Goal: Communication & Community: Participate in discussion

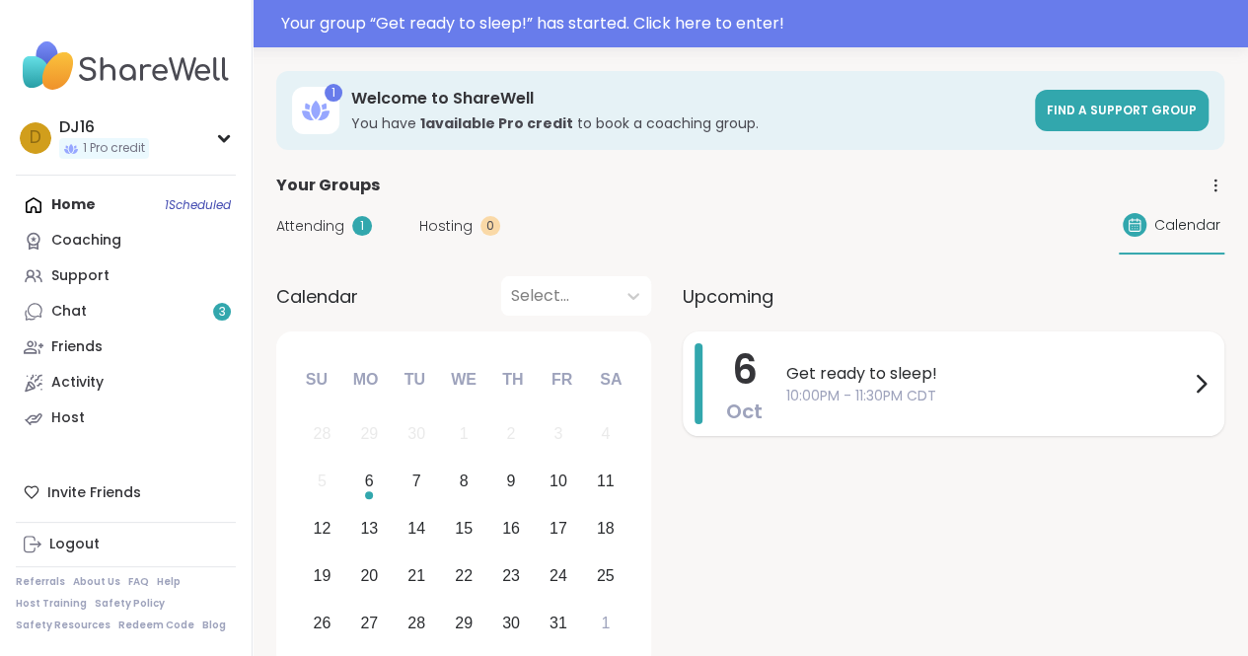
click at [917, 338] on div "[DATE] Get ready to sleep! 10:00PM - 11:30PM CDT" at bounding box center [954, 383] width 542 height 105
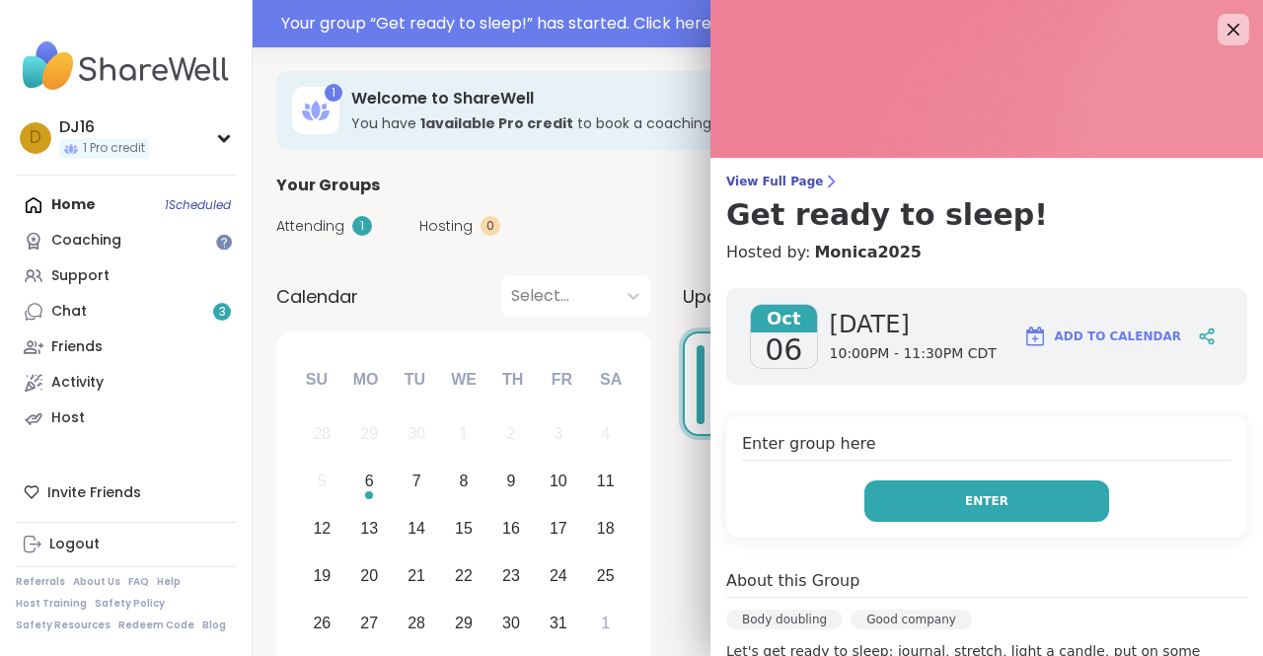
click at [929, 498] on button "Enter" at bounding box center [986, 500] width 245 height 41
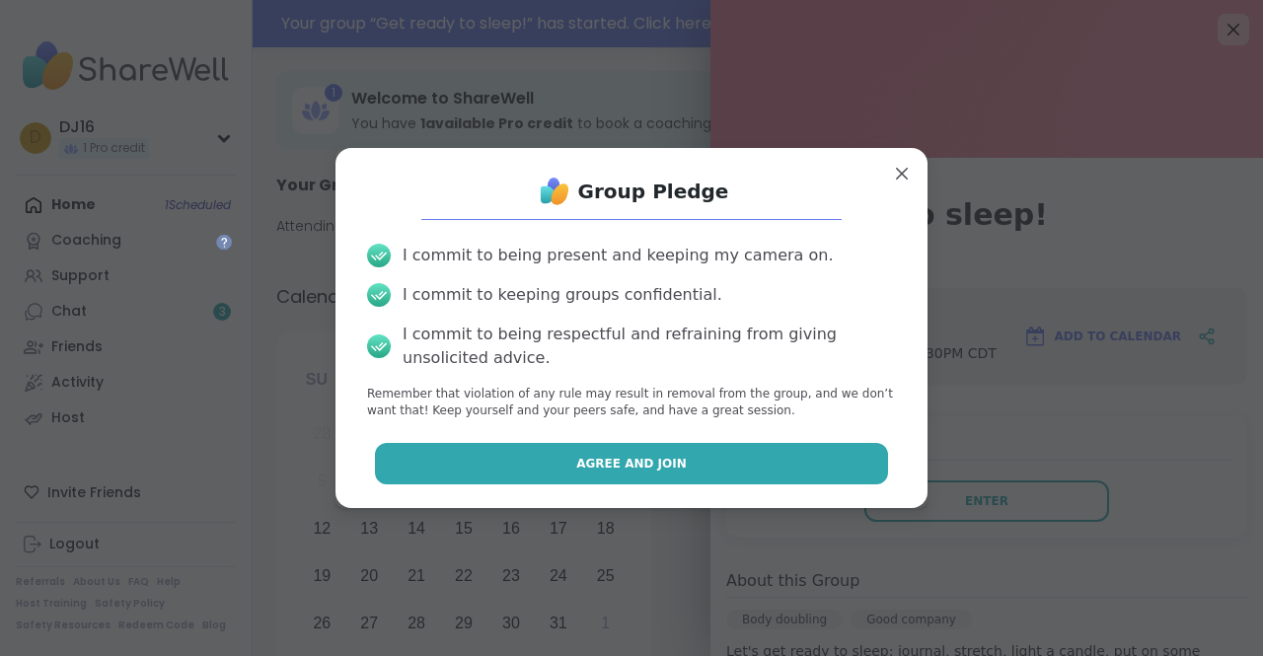
click at [791, 473] on button "Agree and Join" at bounding box center [632, 463] width 514 height 41
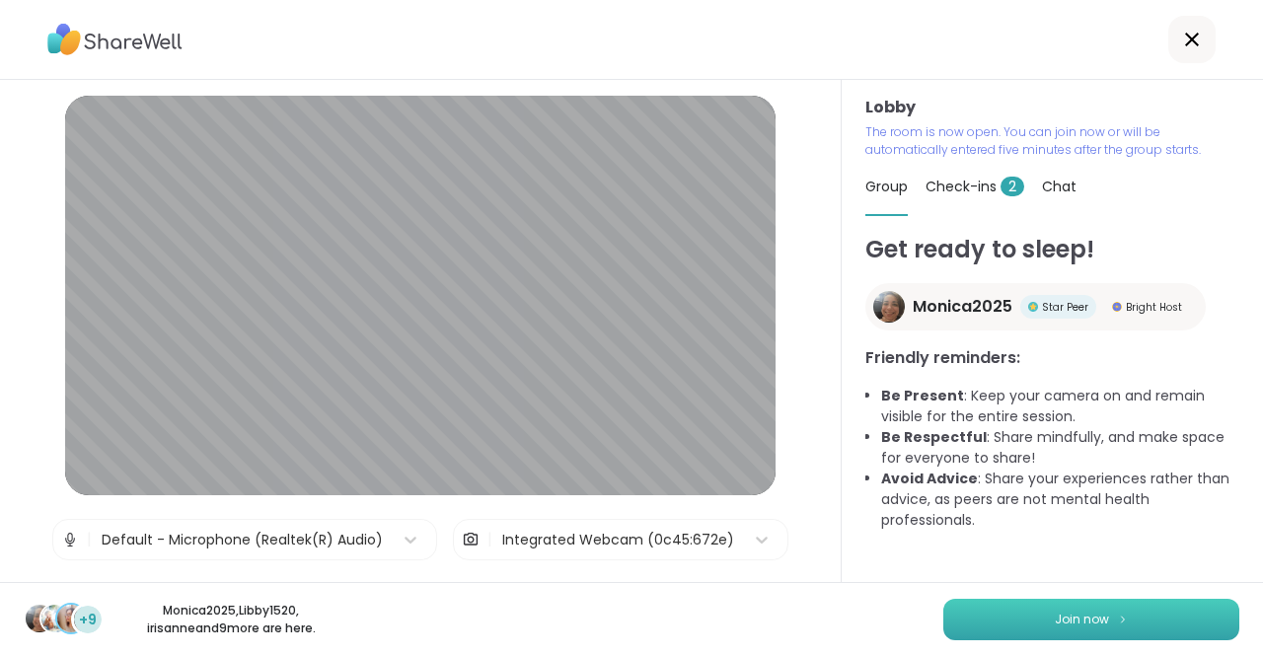
click at [1120, 623] on button "Join now" at bounding box center [1091, 619] width 296 height 41
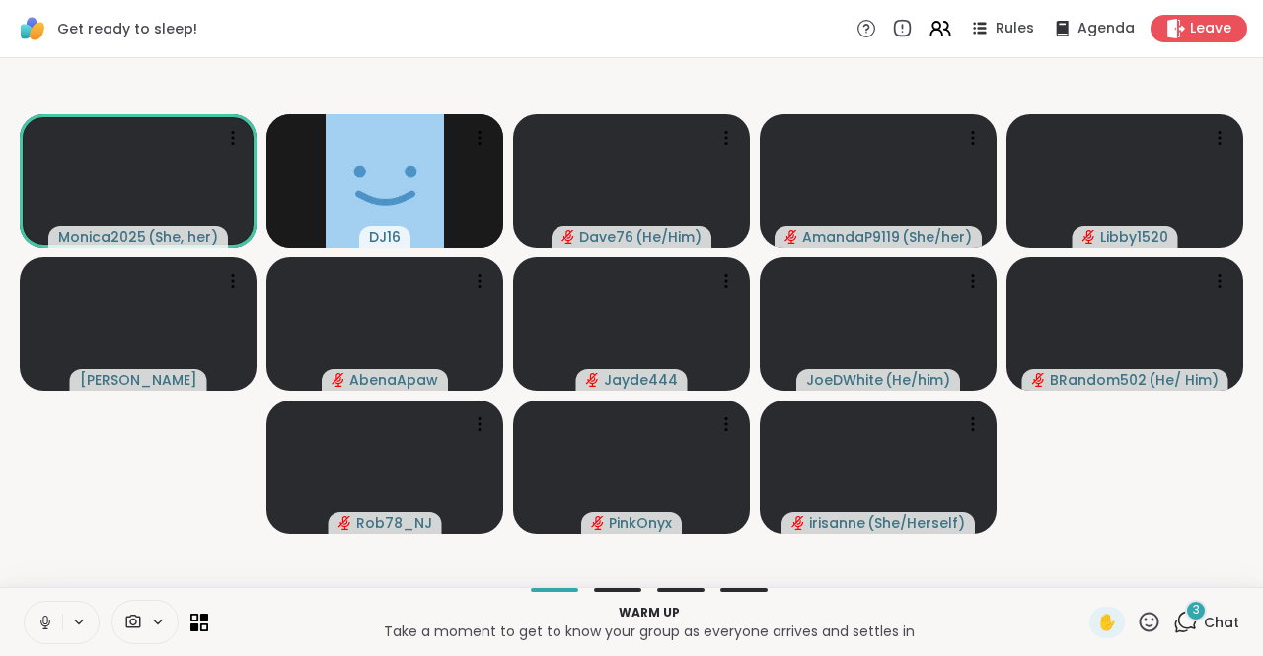
click at [43, 622] on icon at bounding box center [44, 620] width 5 height 9
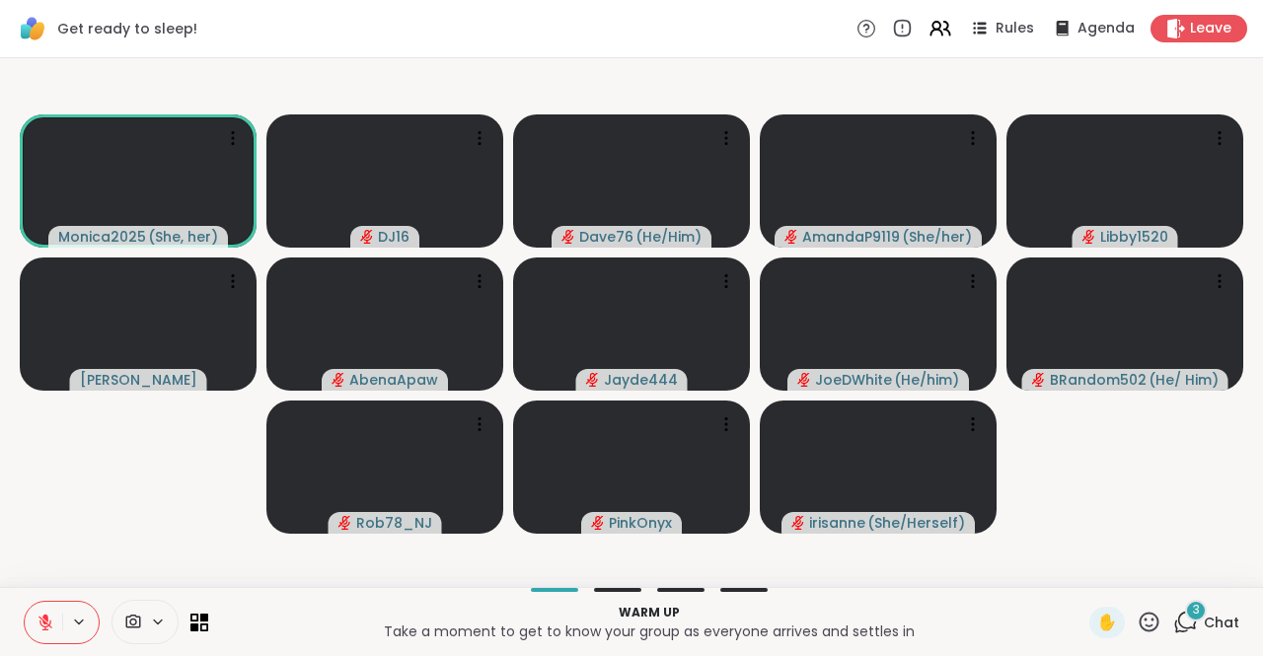
click at [1178, 620] on icon at bounding box center [1185, 622] width 25 height 25
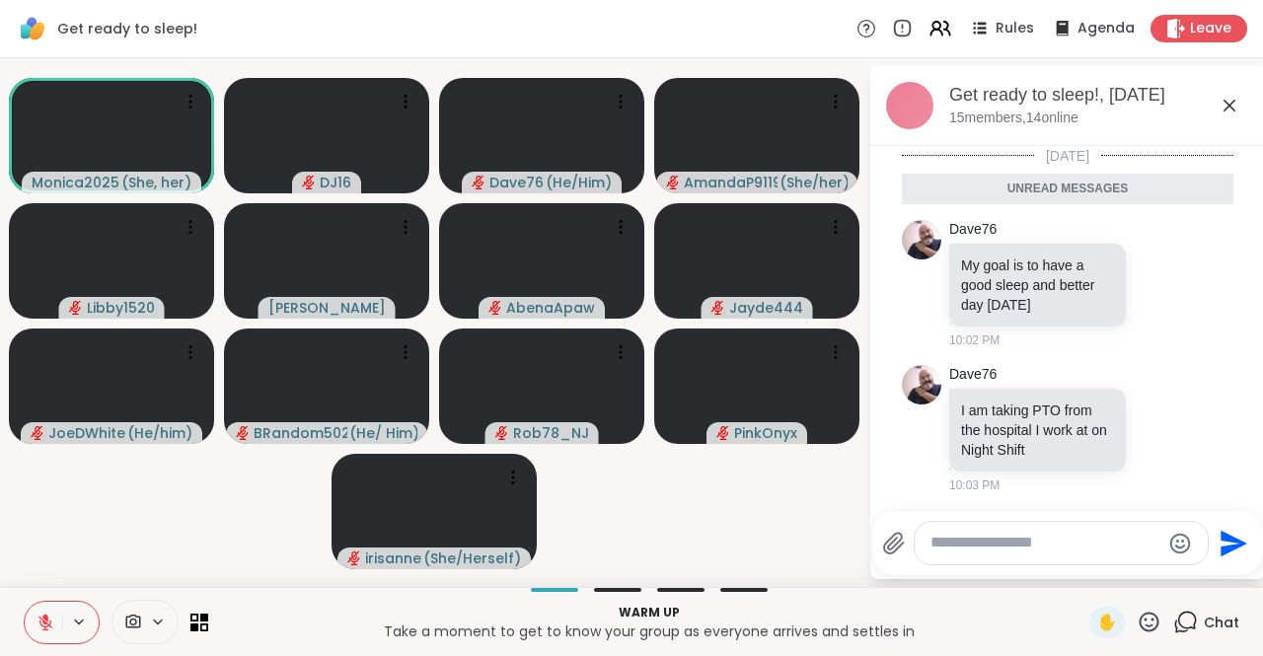
scroll to position [104, 0]
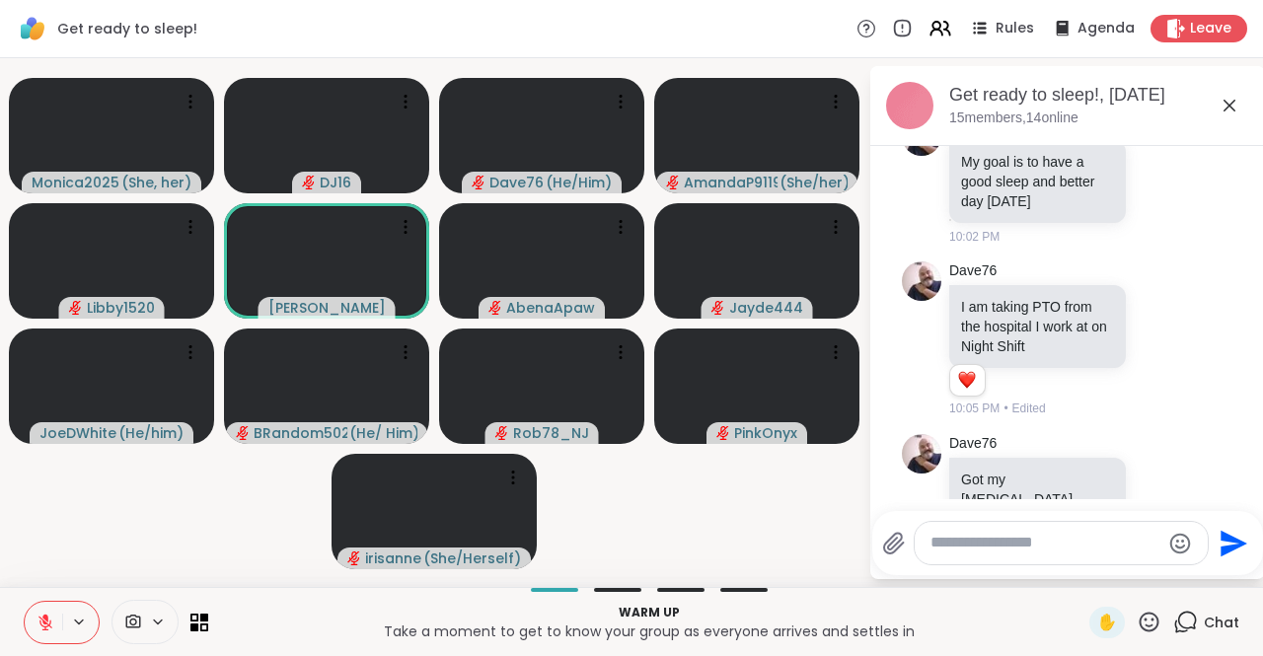
click at [1237, 110] on icon at bounding box center [1229, 106] width 24 height 24
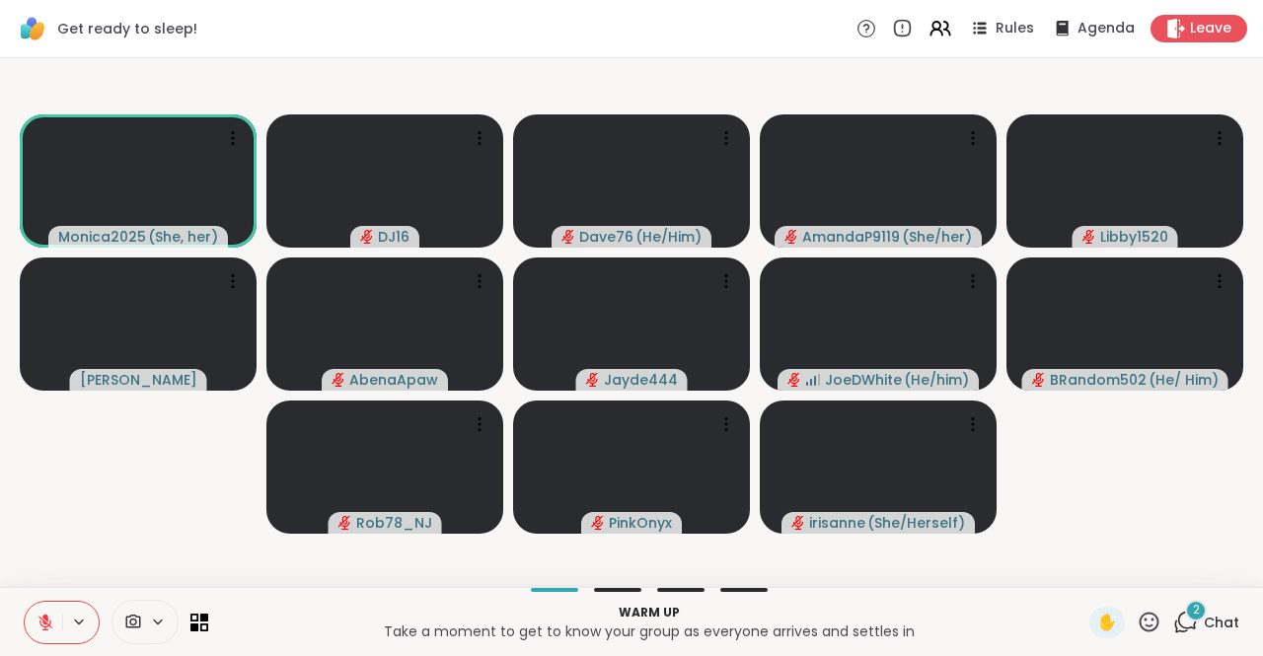
click at [1189, 604] on div "2" at bounding box center [1196, 611] width 22 height 22
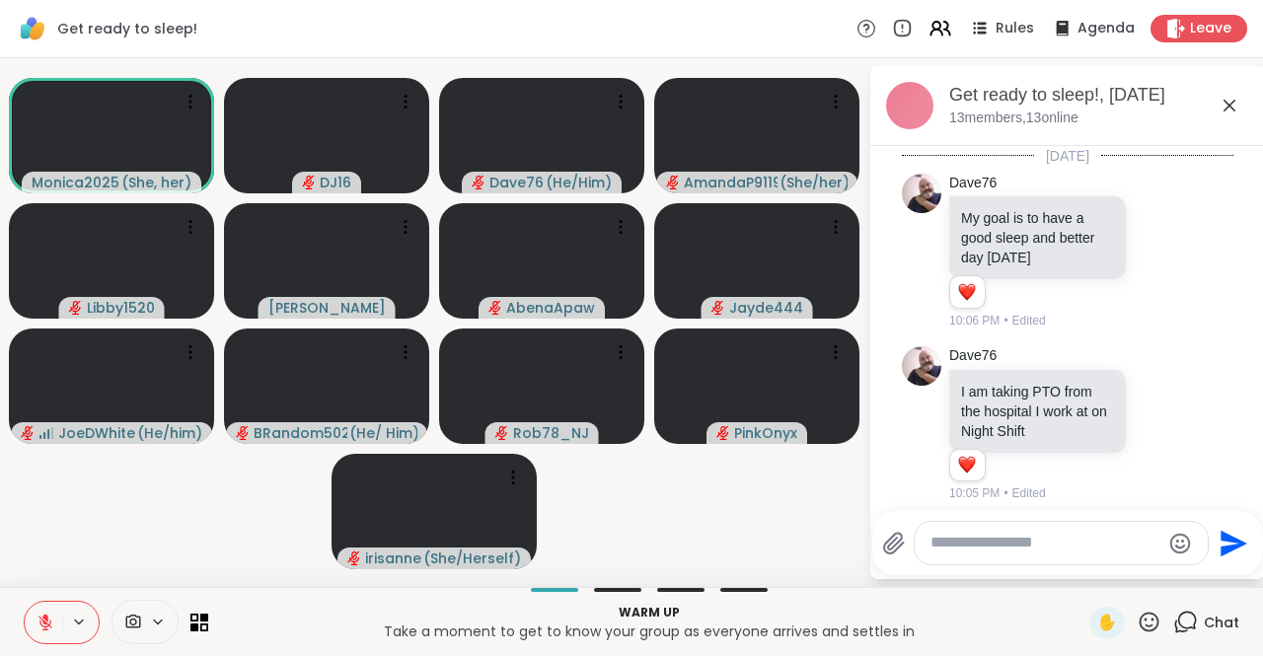
scroll to position [448, 0]
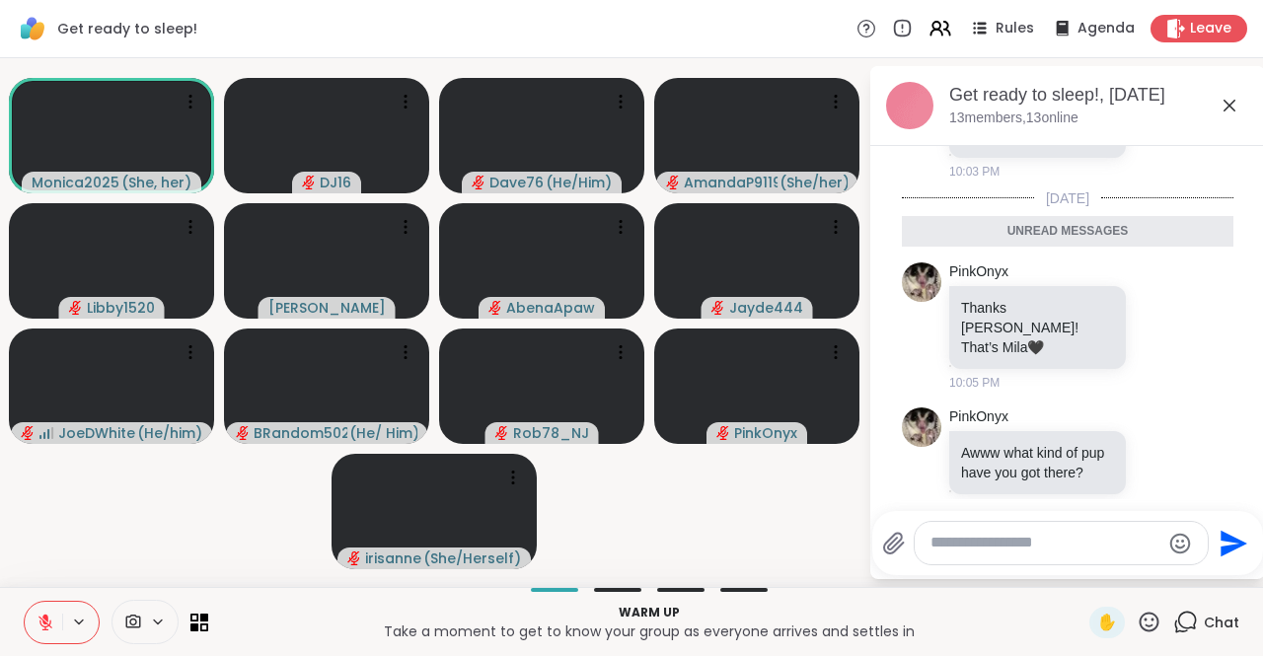
click at [1237, 98] on icon at bounding box center [1229, 106] width 24 height 24
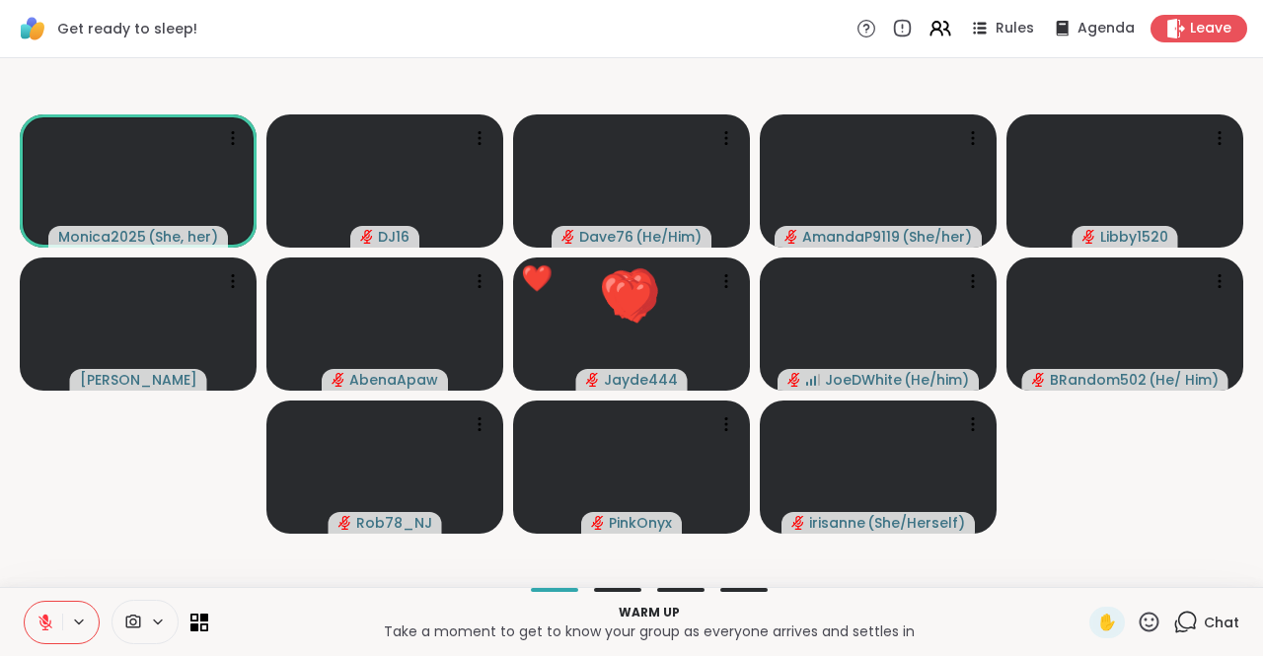
click at [1203, 631] on span "Chat" at bounding box center [1221, 623] width 36 height 20
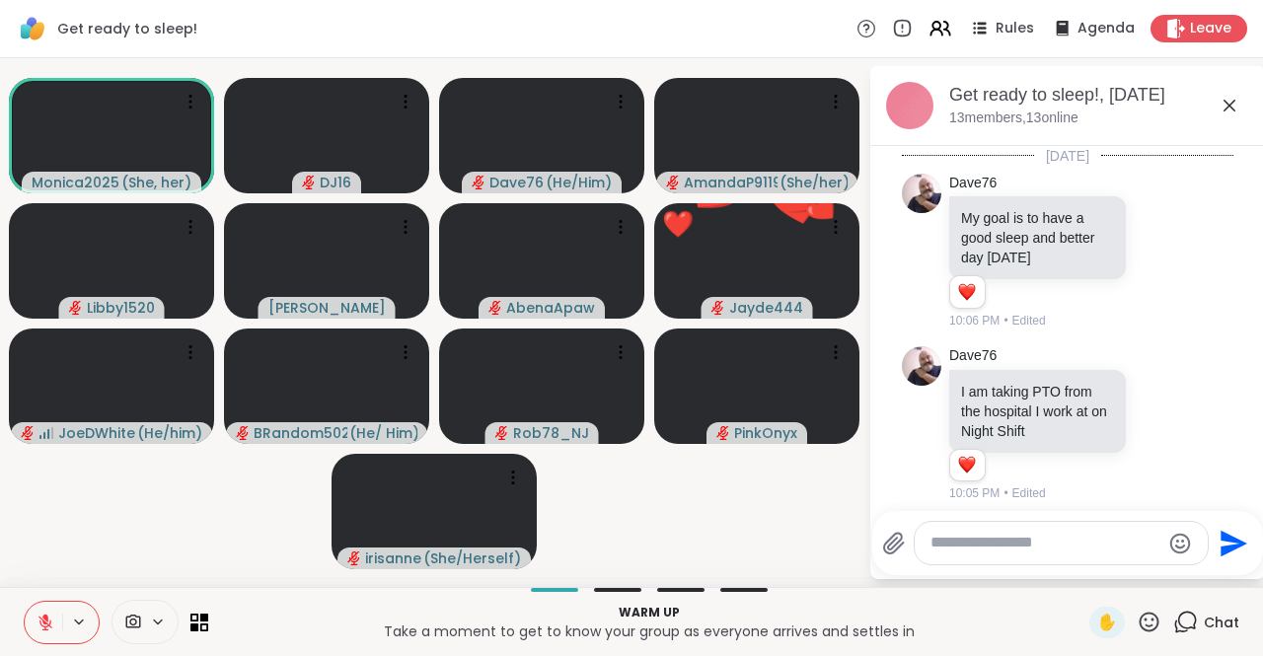
scroll to position [381, 0]
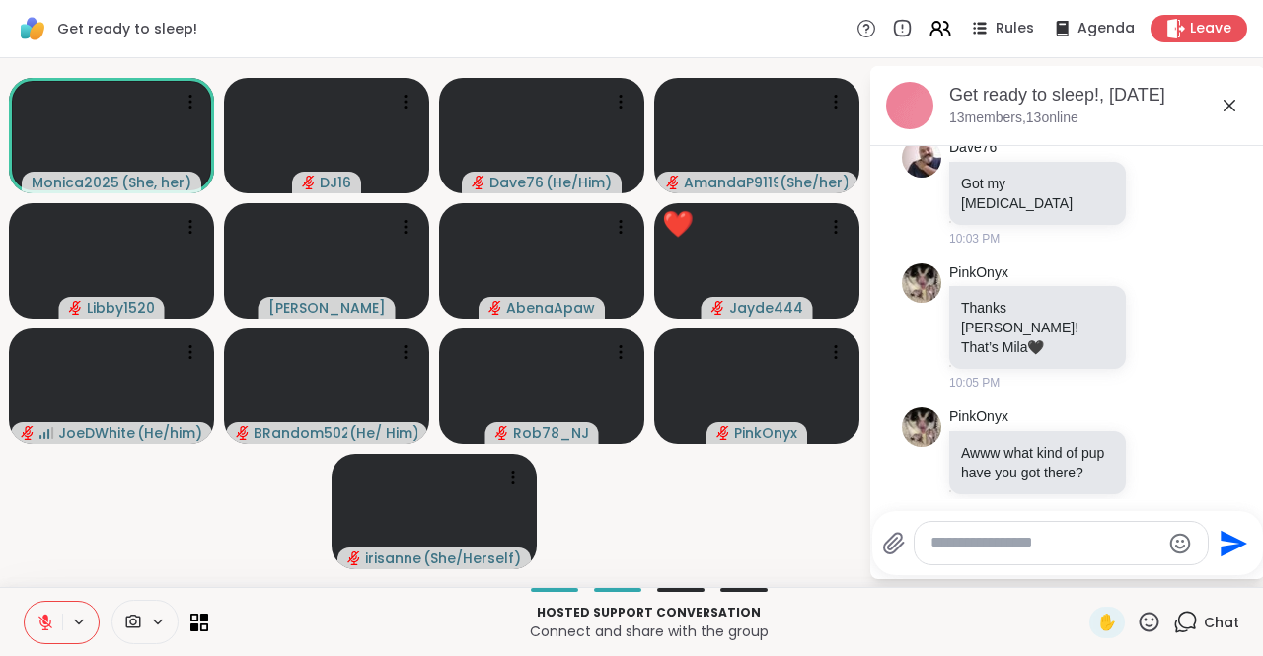
click at [1231, 107] on icon at bounding box center [1229, 106] width 12 height 12
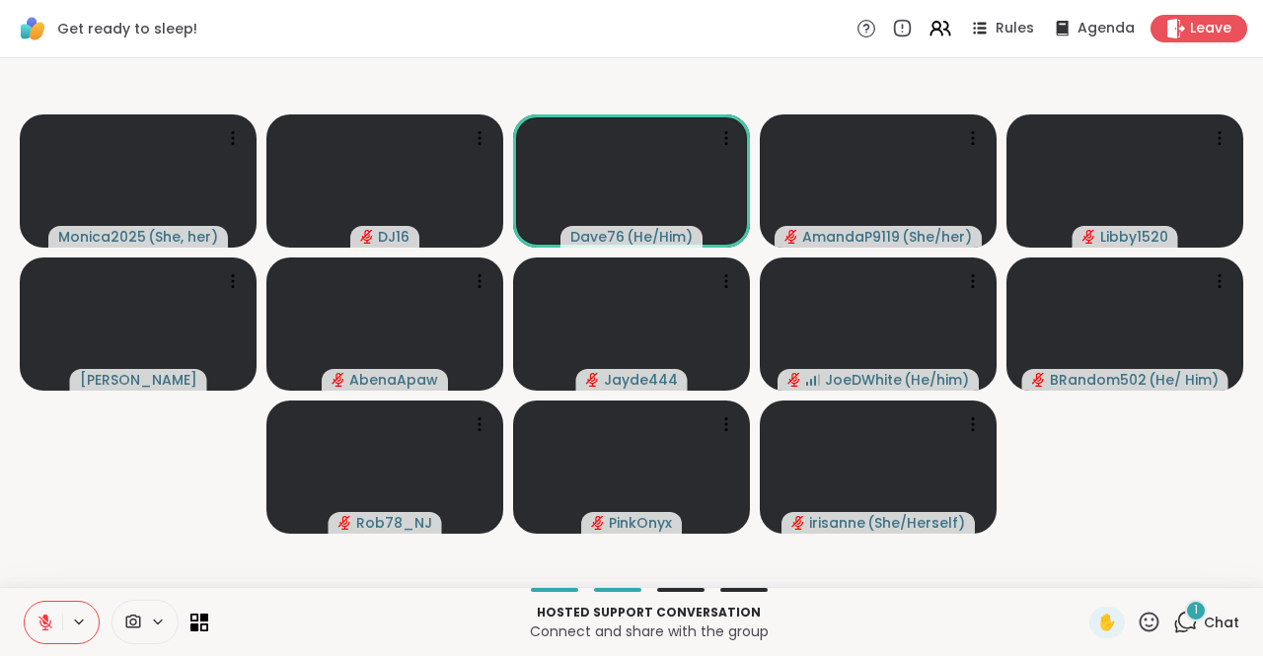
click at [1185, 609] on div "1" at bounding box center [1196, 611] width 22 height 22
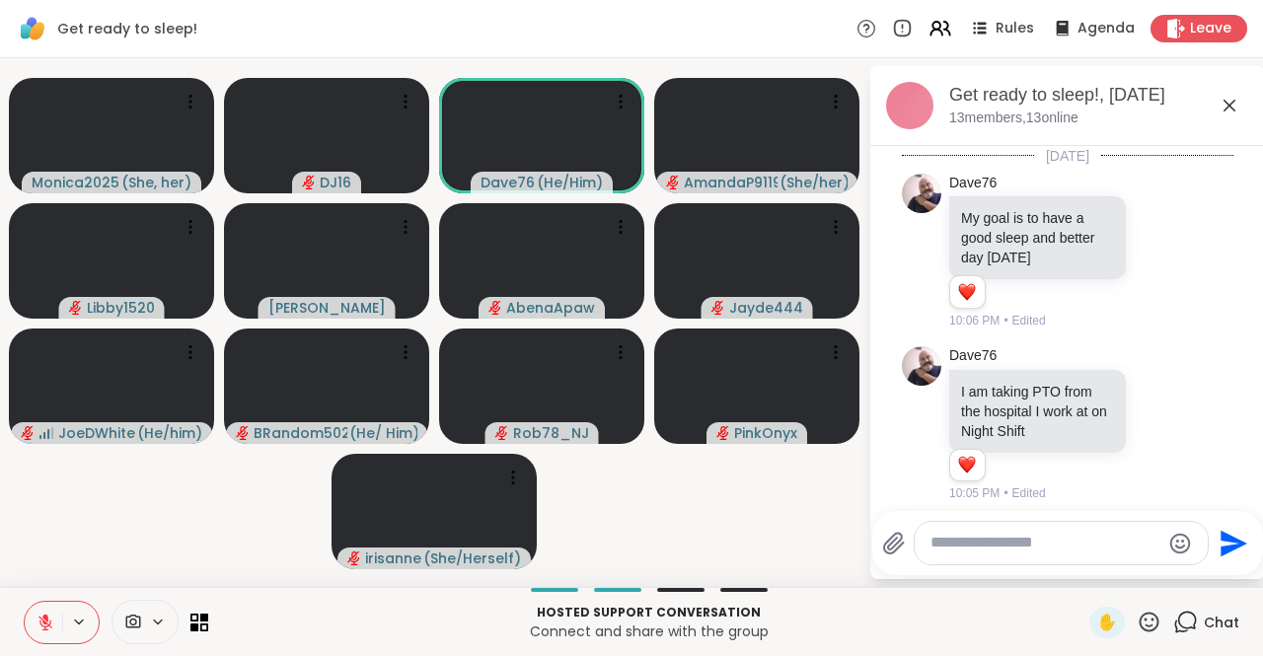
scroll to position [572, 0]
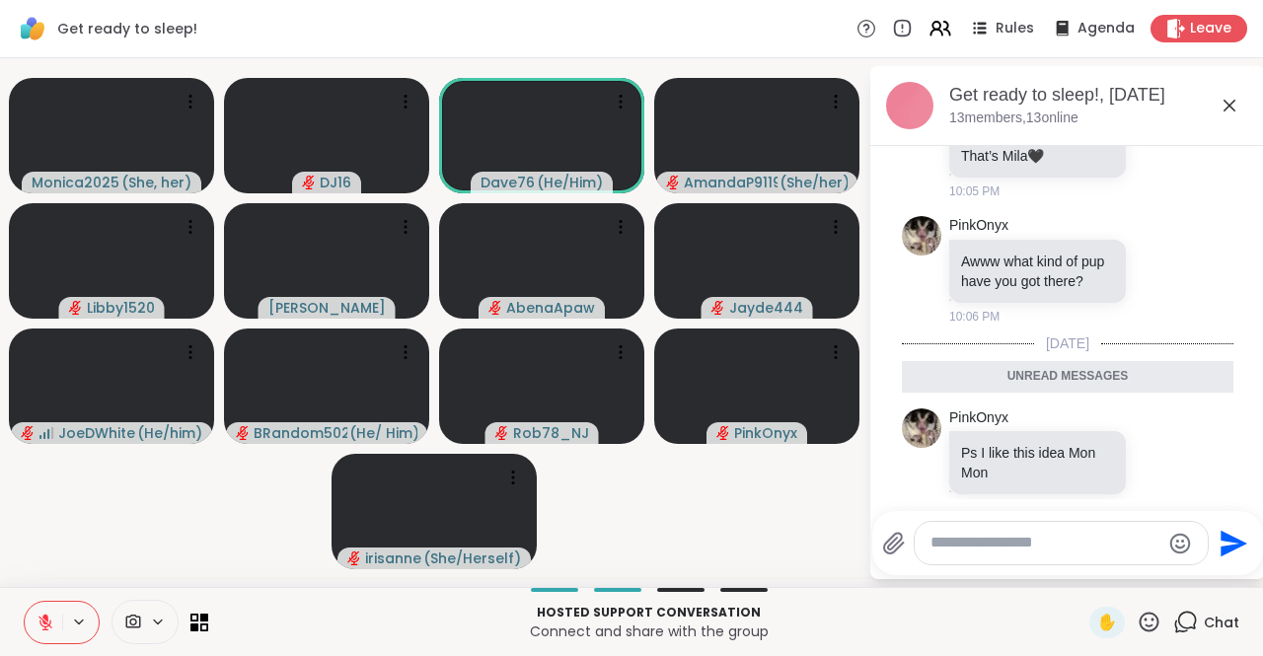
click at [1184, 609] on div "Chat" at bounding box center [1206, 623] width 66 height 32
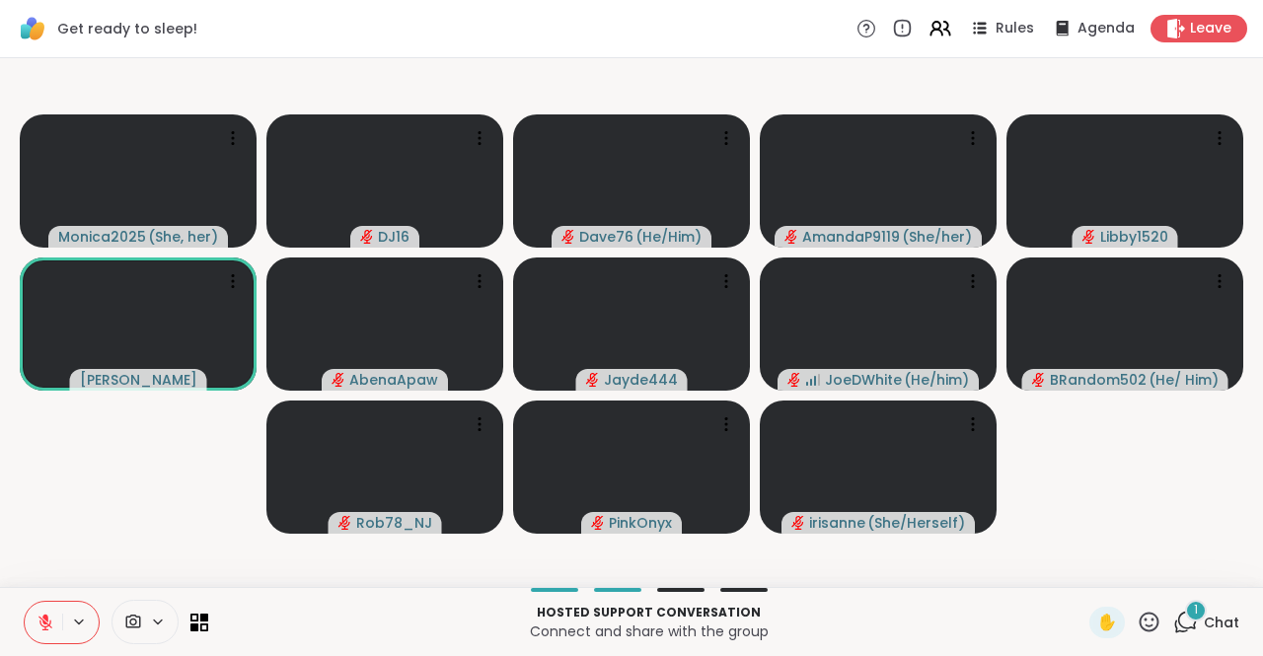
click at [1188, 625] on div "1 Chat" at bounding box center [1206, 623] width 66 height 32
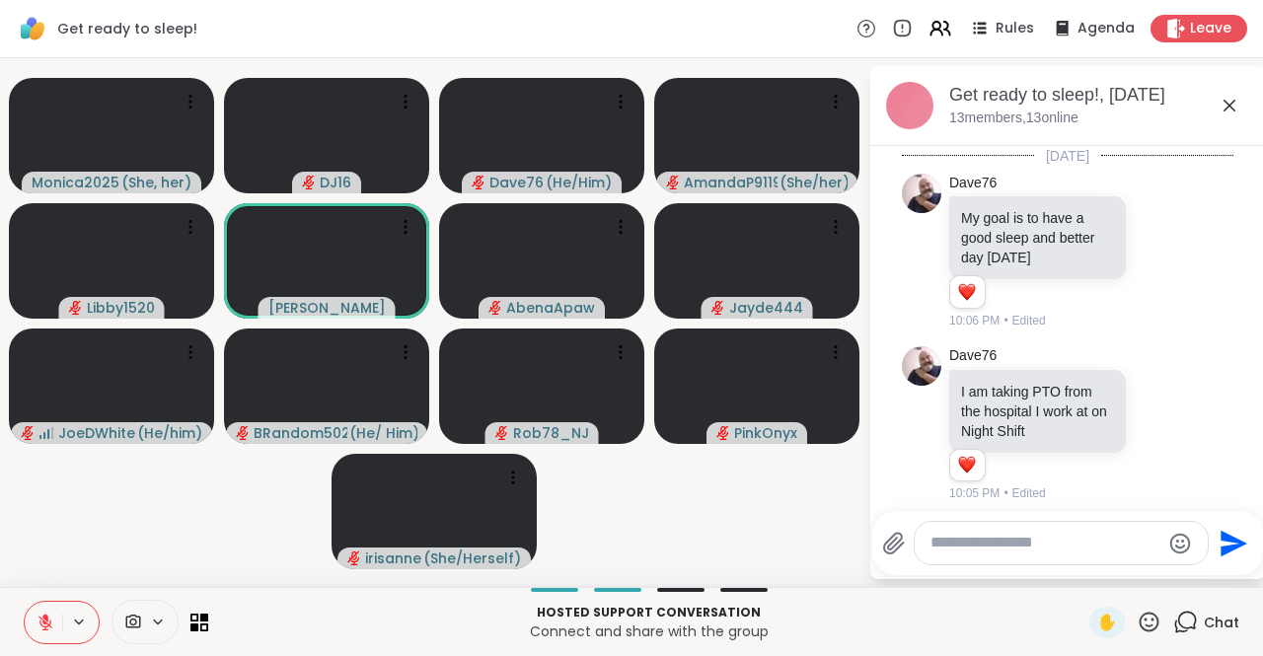
scroll to position [772, 0]
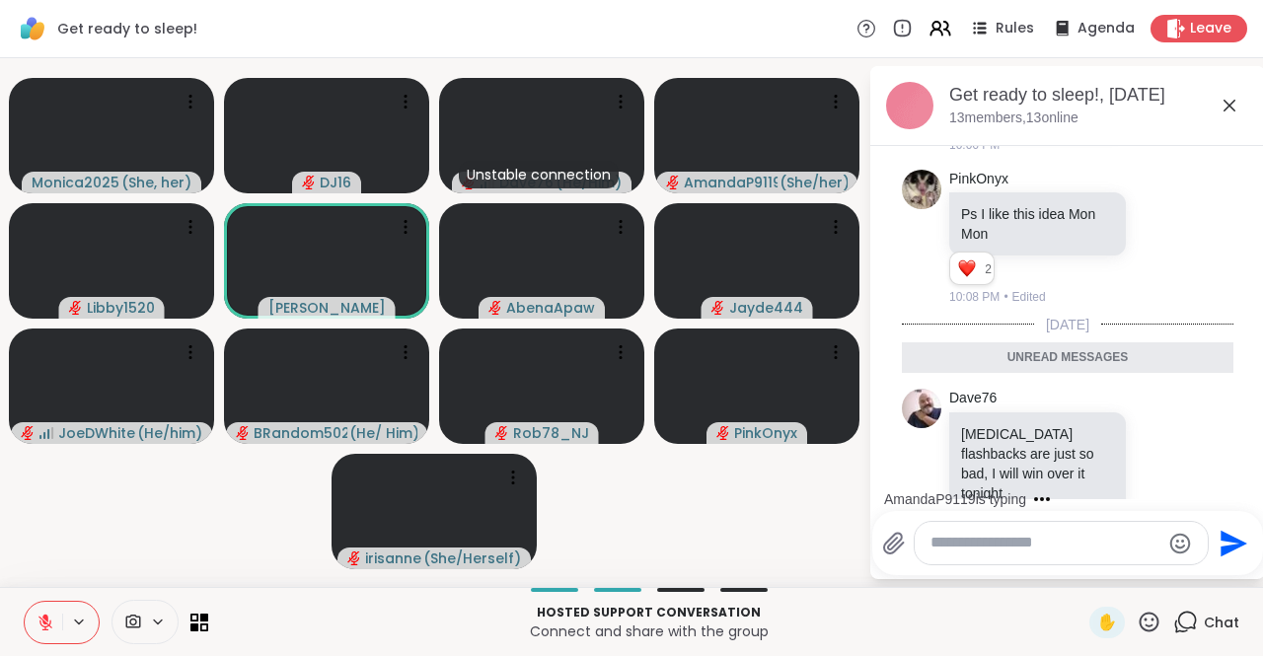
click at [1188, 625] on div "Chat" at bounding box center [1206, 623] width 66 height 32
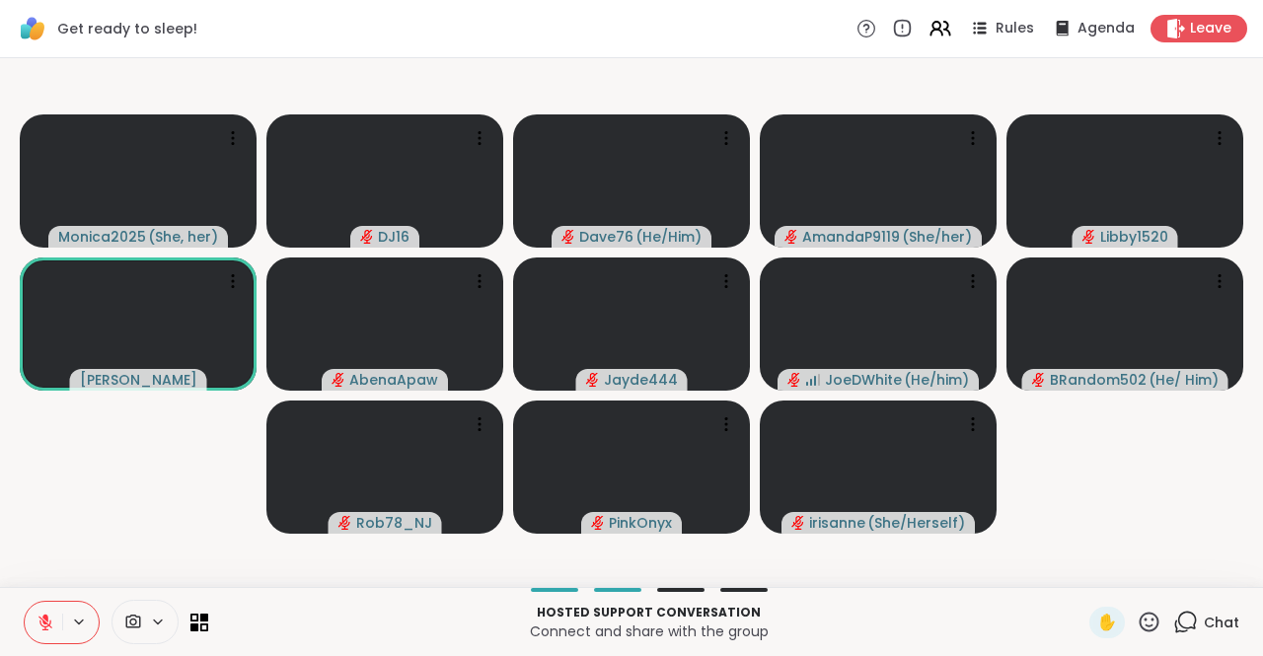
click at [1204, 625] on span "Chat" at bounding box center [1221, 623] width 36 height 20
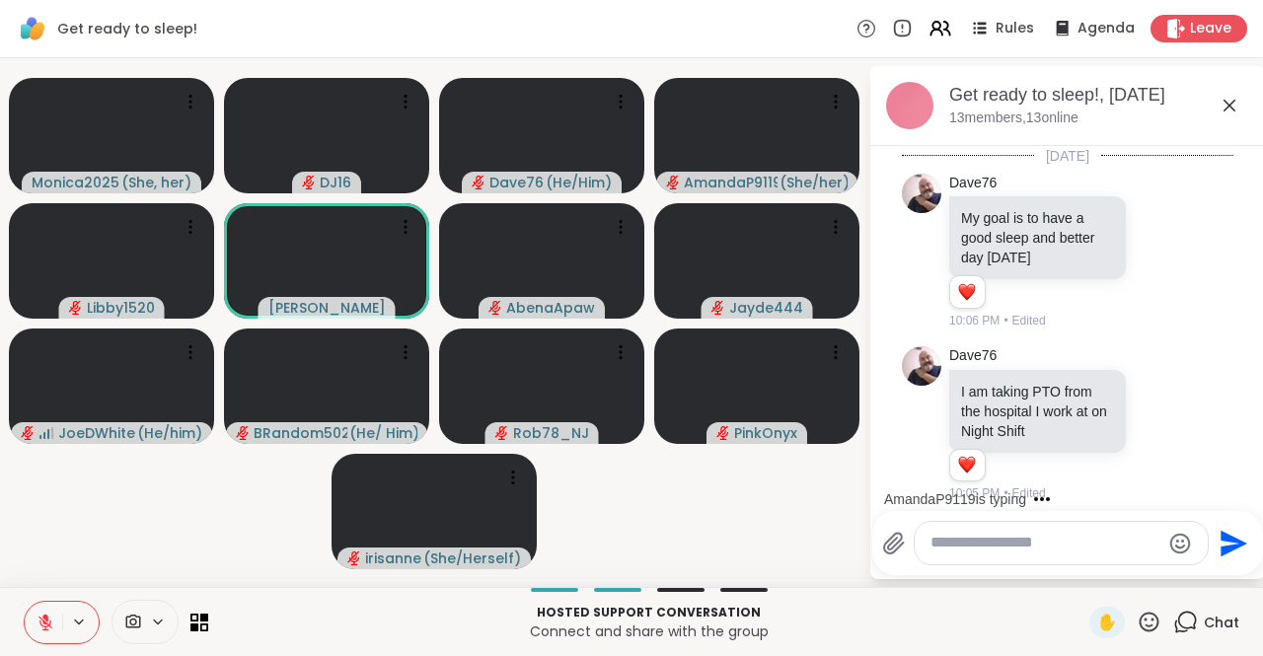
scroll to position [706, 0]
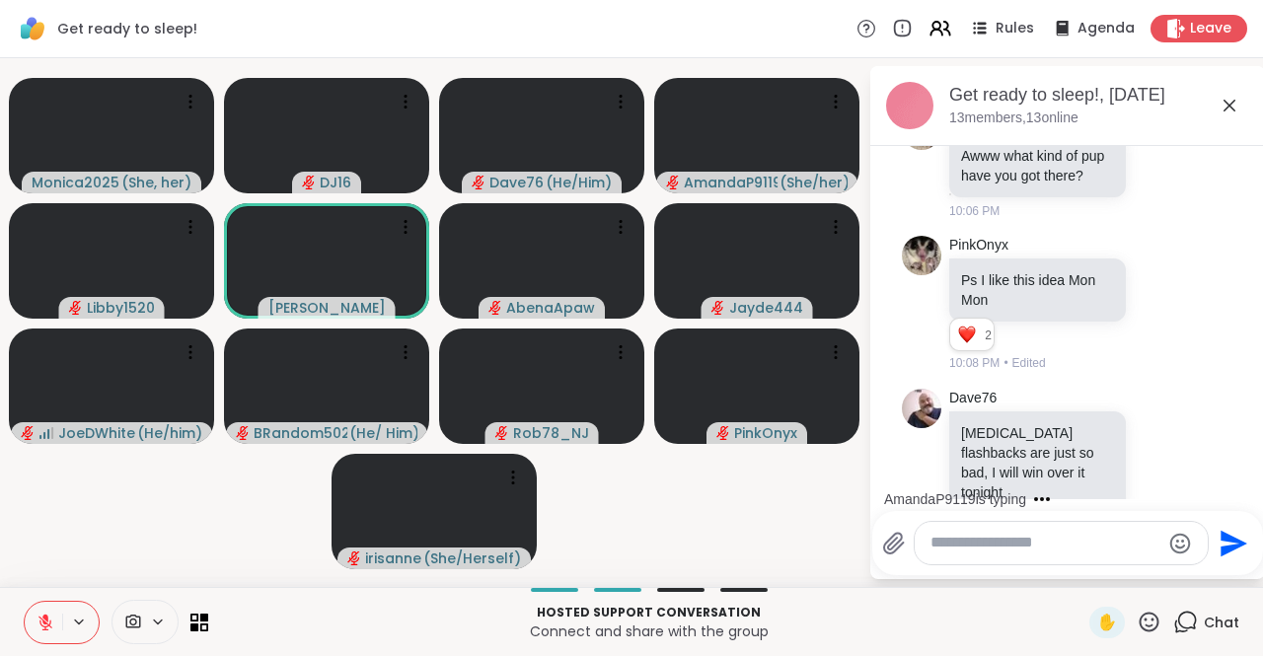
click at [1040, 542] on textarea "Type your message" at bounding box center [1045, 543] width 230 height 21
type textarea "***"
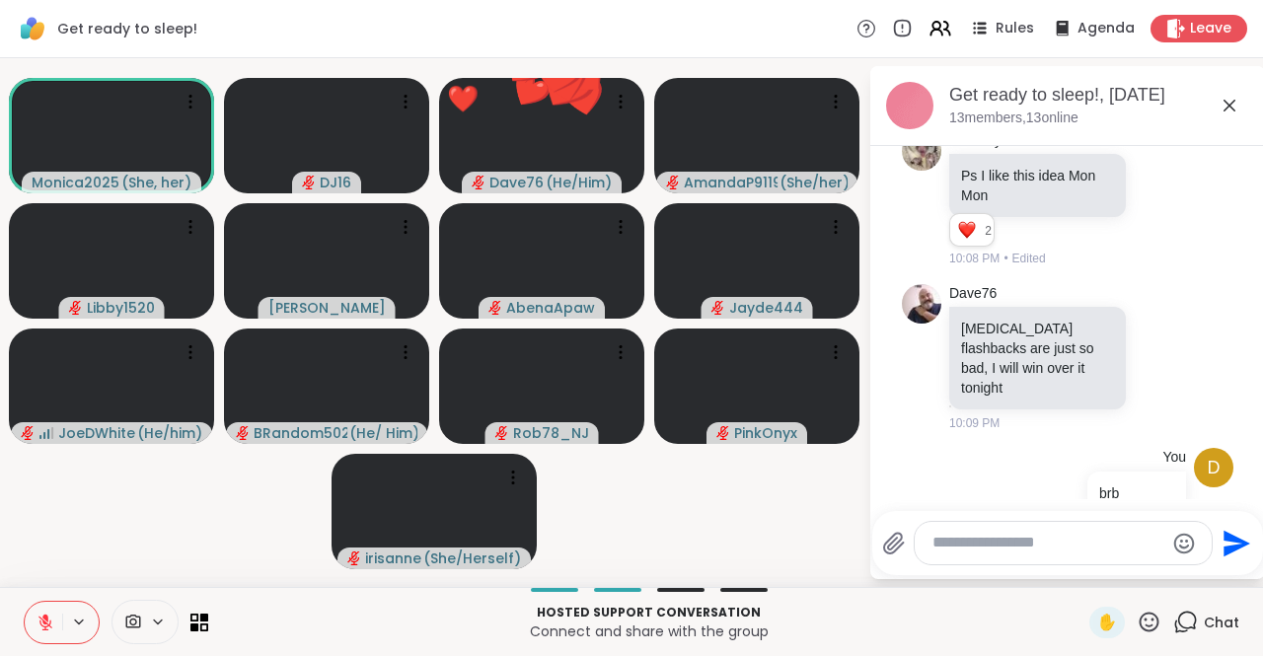
click at [1234, 100] on icon at bounding box center [1229, 106] width 24 height 24
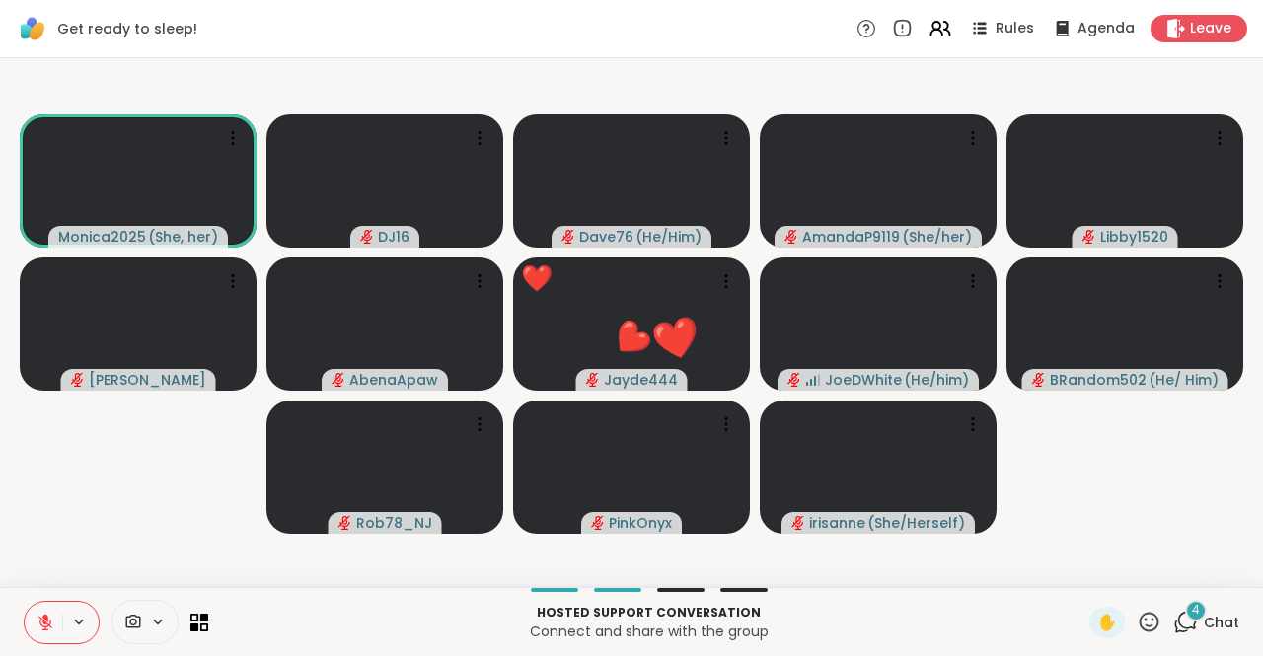
click at [38, 619] on icon at bounding box center [45, 623] width 18 height 18
click at [52, 633] on button at bounding box center [43, 622] width 37 height 41
click at [1203, 626] on span "Chat" at bounding box center [1221, 623] width 36 height 20
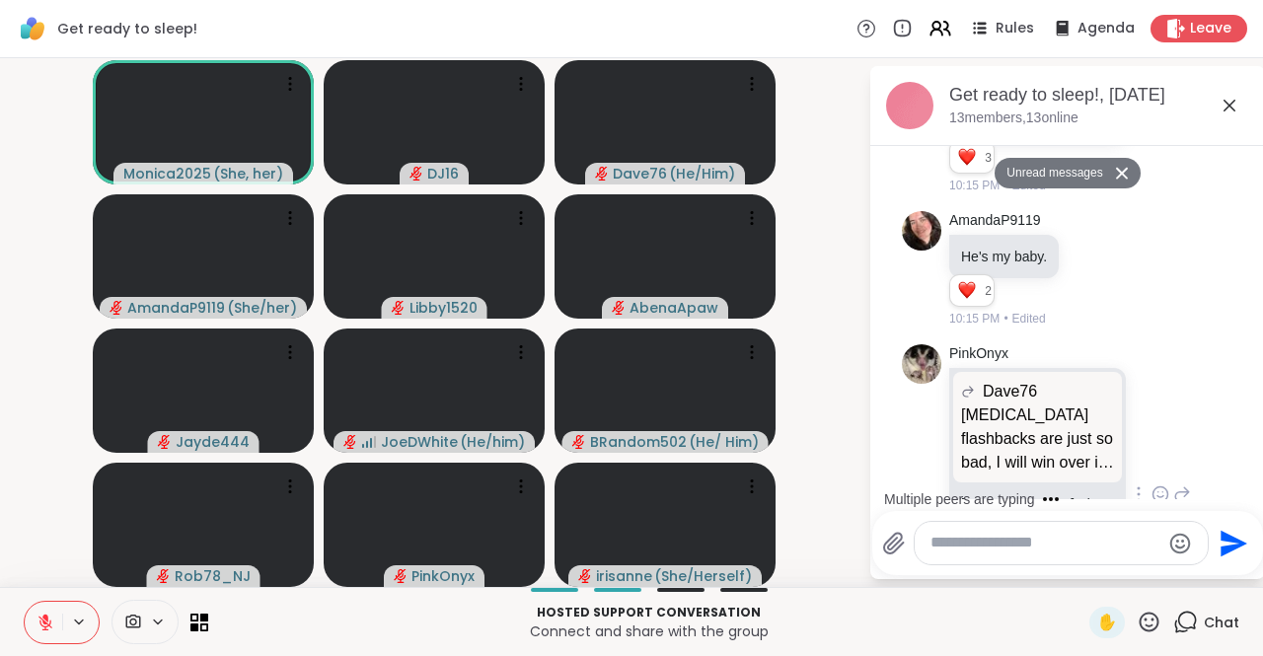
scroll to position [2241, 0]
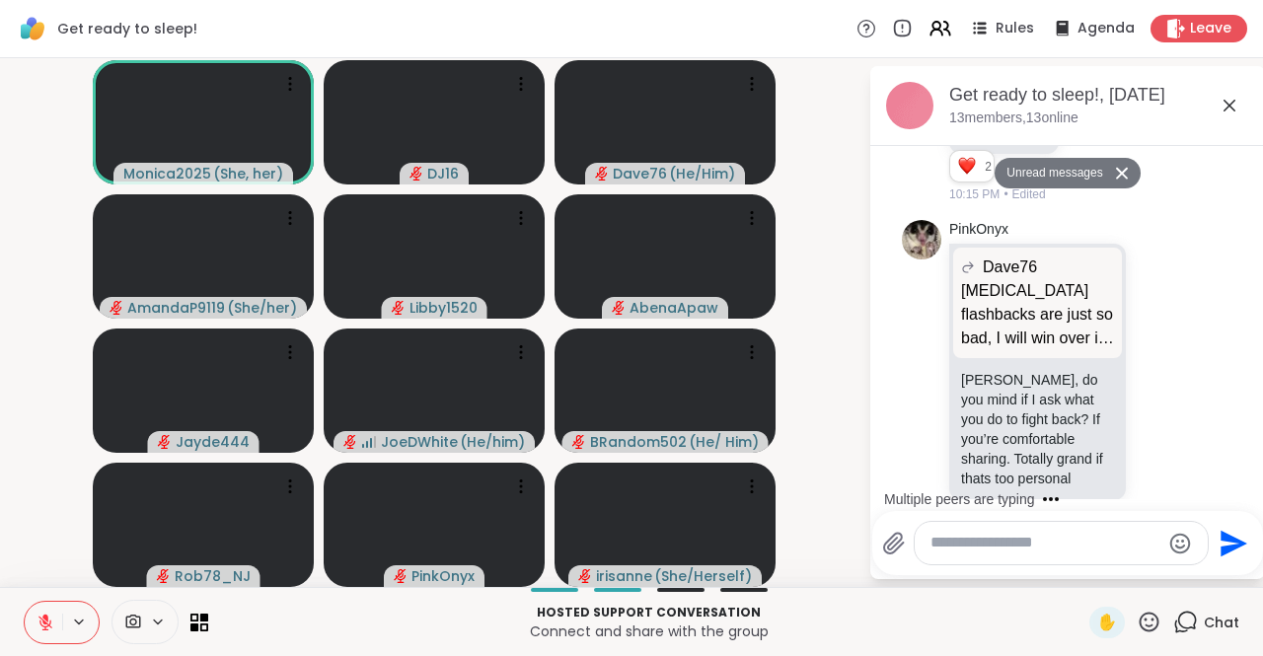
click at [1222, 100] on icon at bounding box center [1229, 106] width 24 height 24
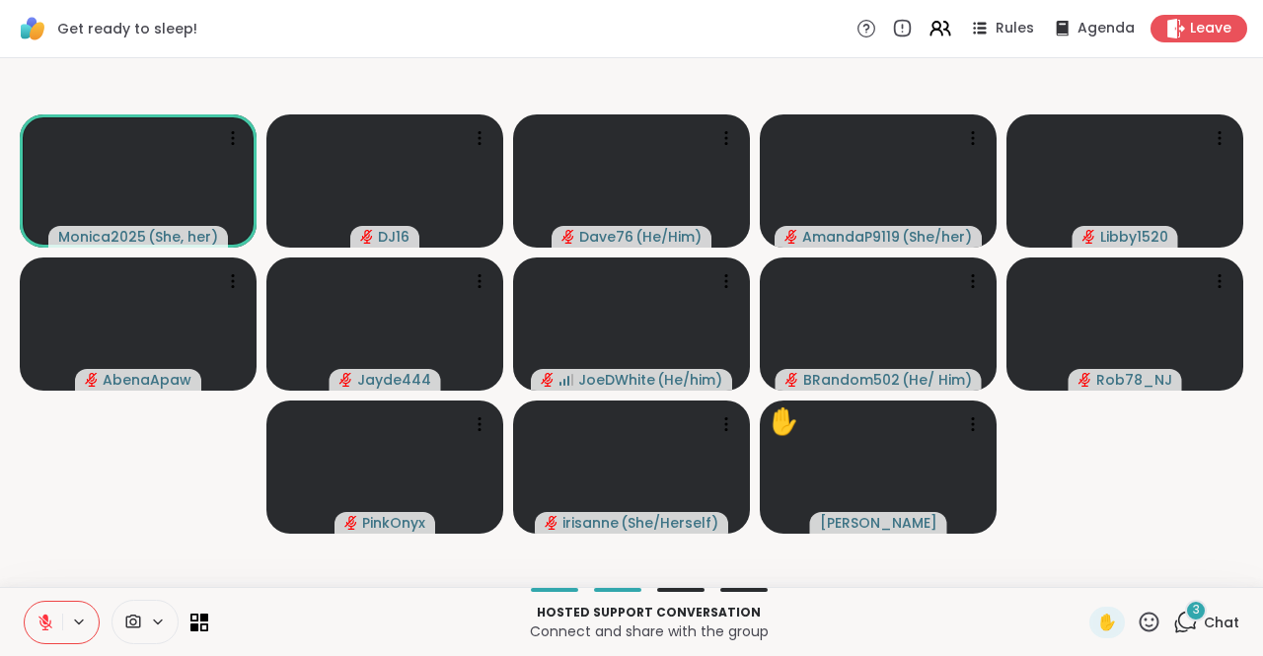
click at [1185, 620] on div "3" at bounding box center [1196, 611] width 22 height 22
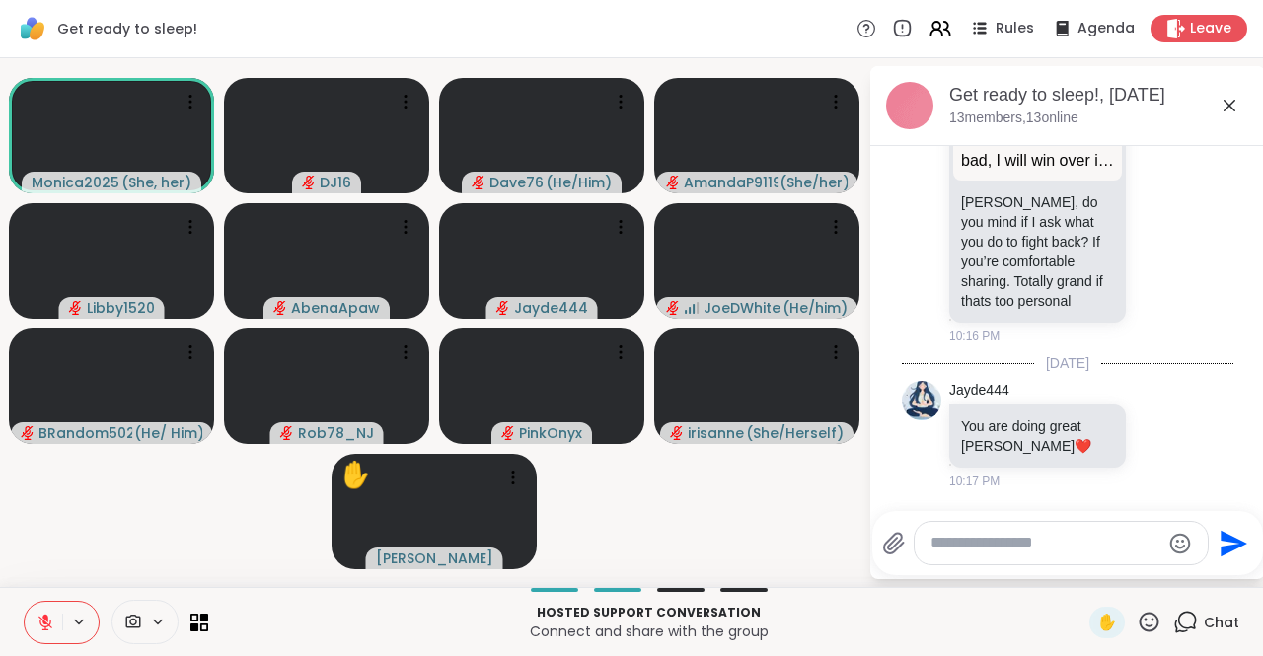
scroll to position [2845, 0]
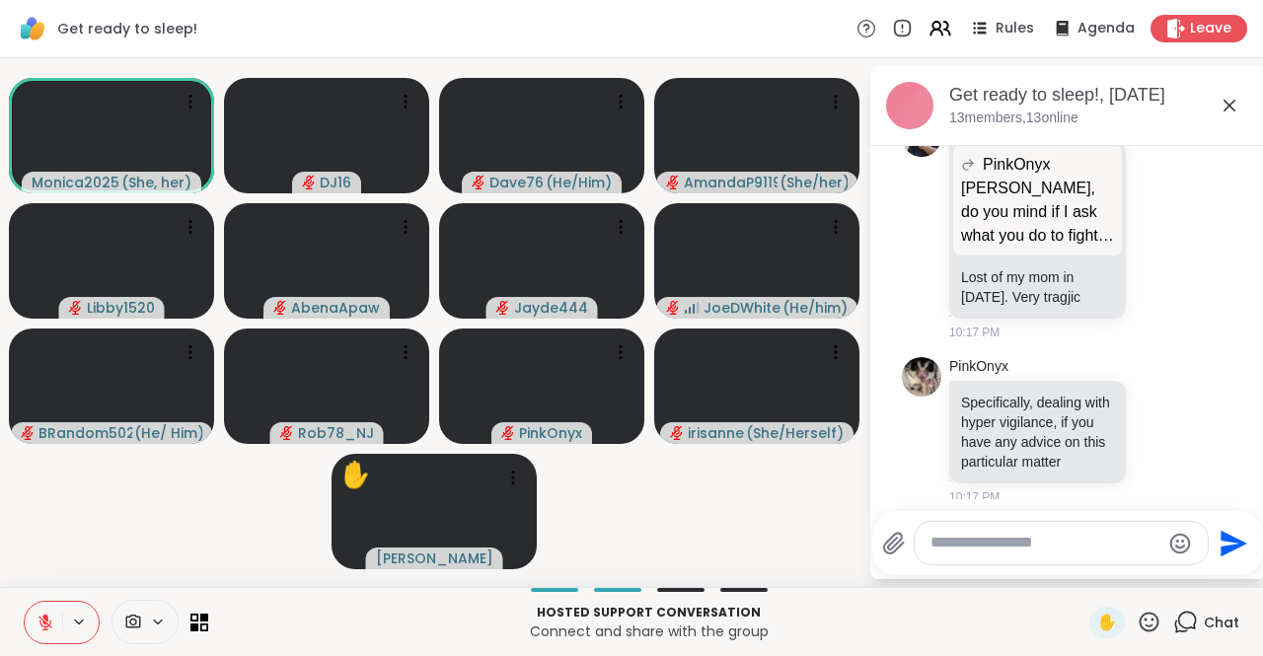
click at [1226, 84] on div "Get ready to sleep!, [DATE]" at bounding box center [1099, 95] width 300 height 25
click at [1229, 96] on icon at bounding box center [1229, 106] width 24 height 24
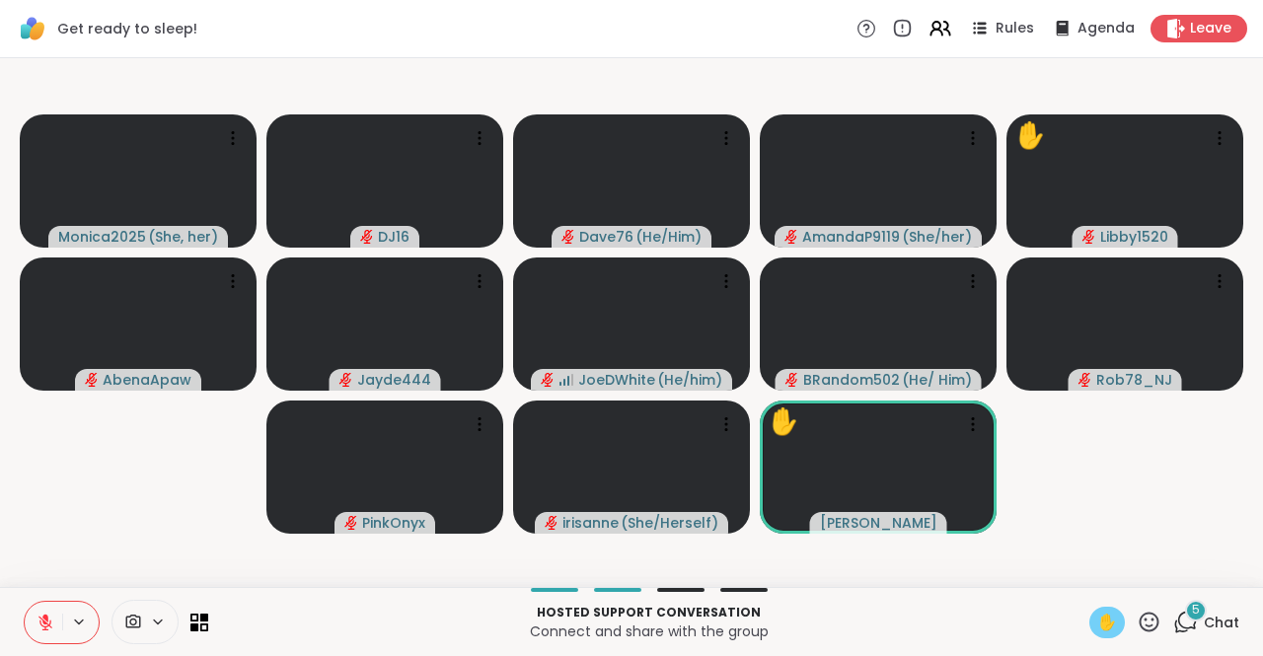
click at [1097, 615] on span "✋" at bounding box center [1107, 623] width 20 height 24
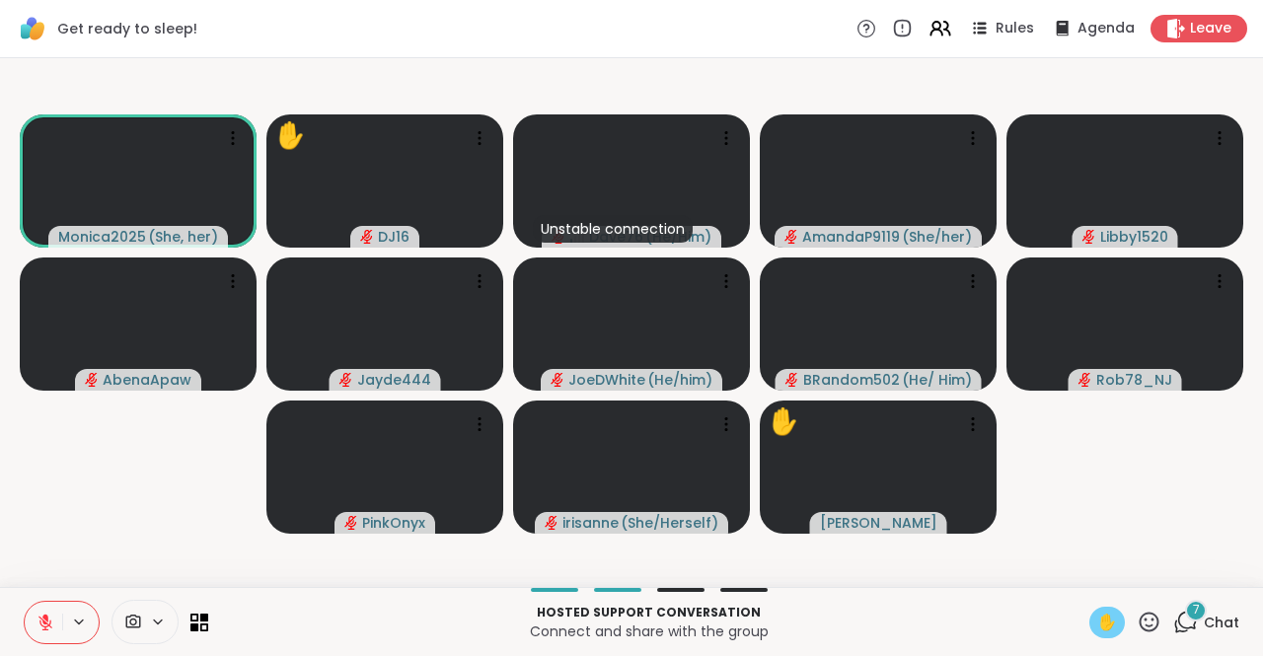
click at [47, 620] on icon at bounding box center [45, 623] width 18 height 18
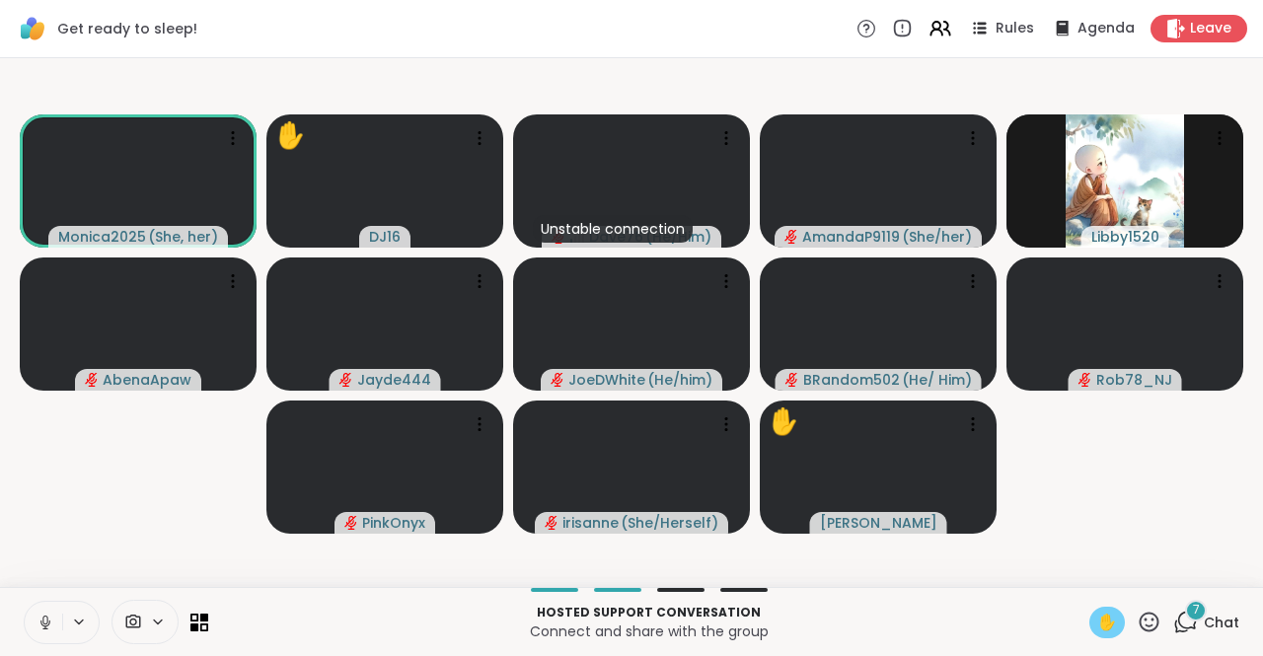
click at [1097, 626] on span "✋" at bounding box center [1107, 623] width 20 height 24
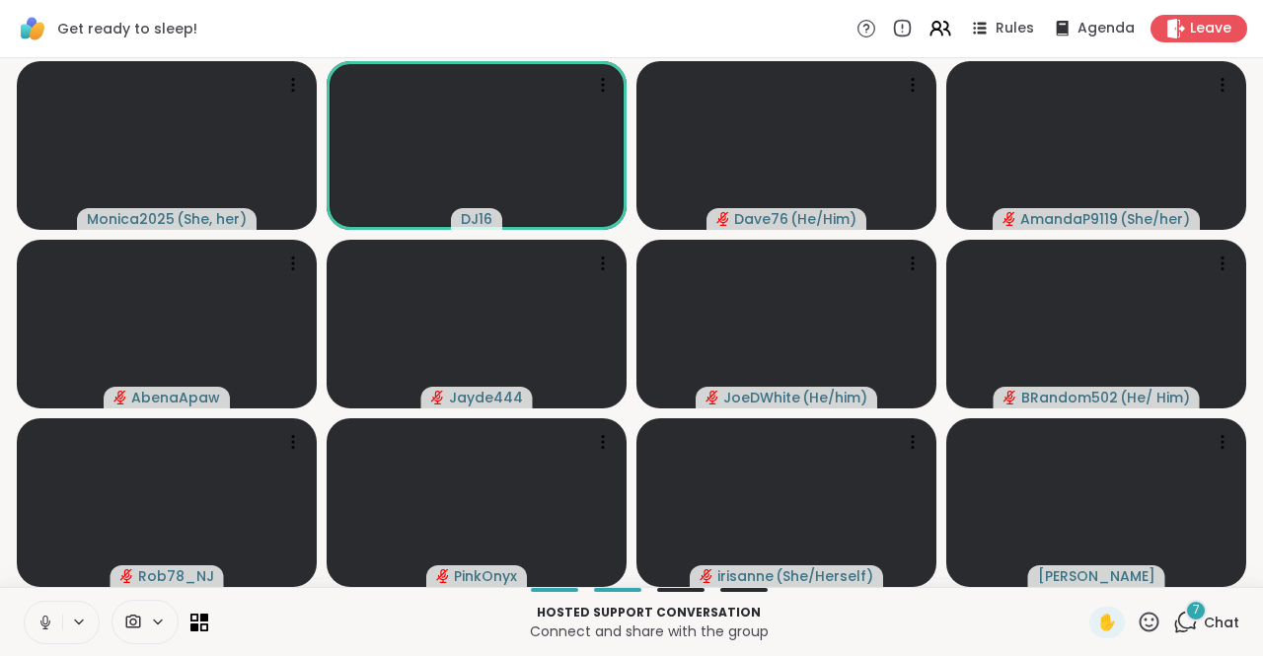
click at [48, 619] on icon at bounding box center [45, 623] width 18 height 18
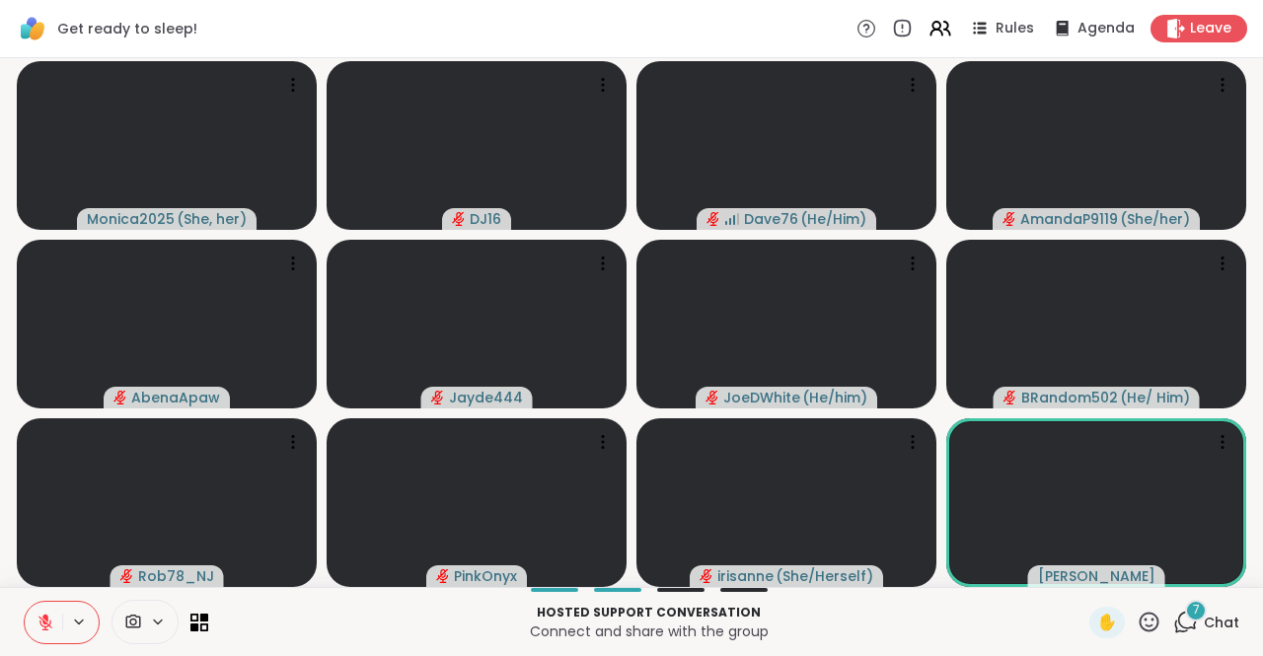
click at [1185, 620] on div "7" at bounding box center [1196, 611] width 22 height 22
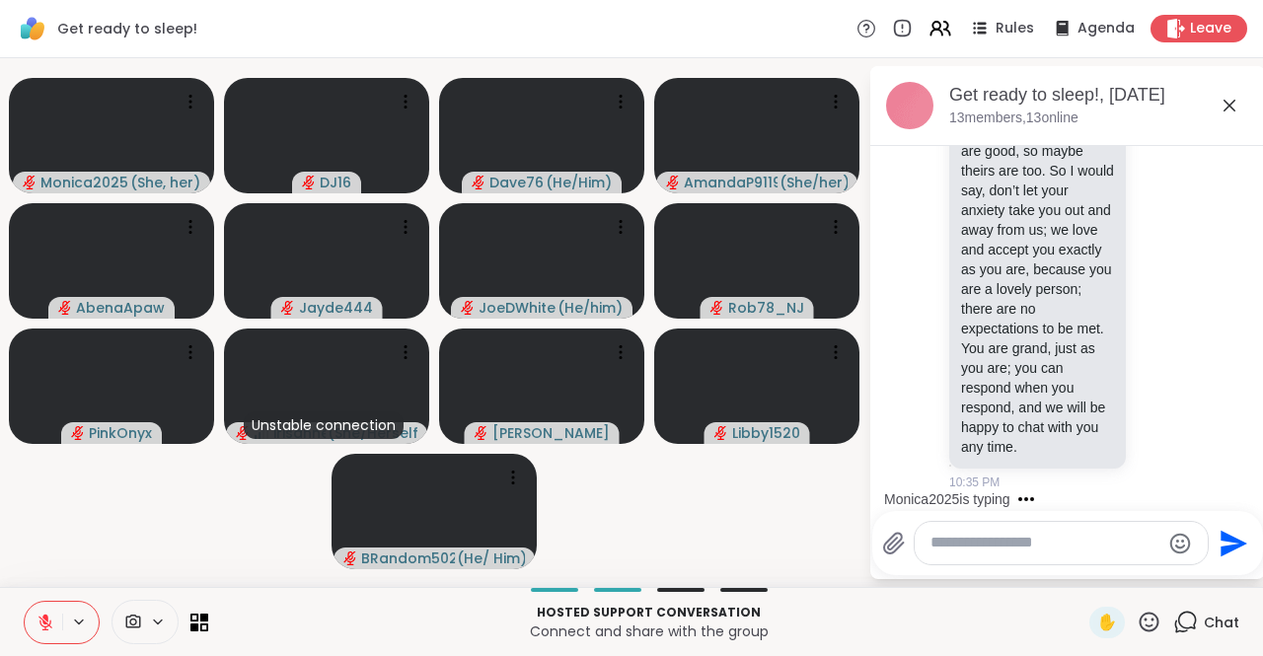
scroll to position [6293, 0]
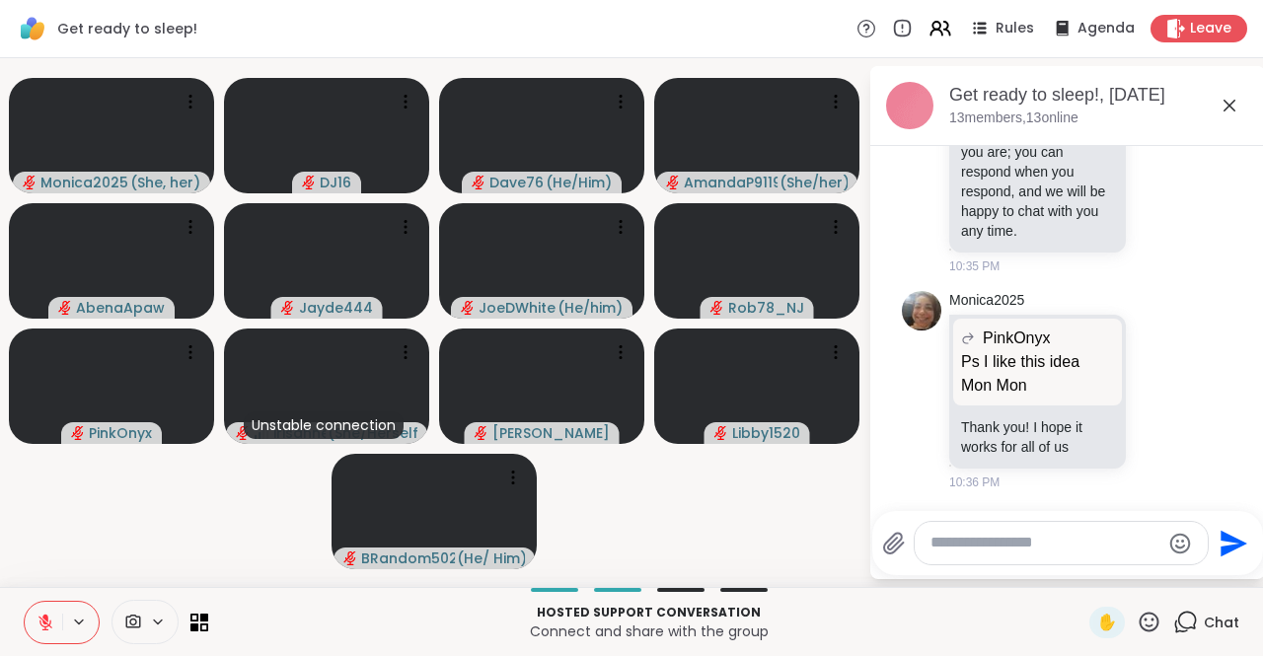
click at [1230, 96] on icon at bounding box center [1229, 106] width 24 height 24
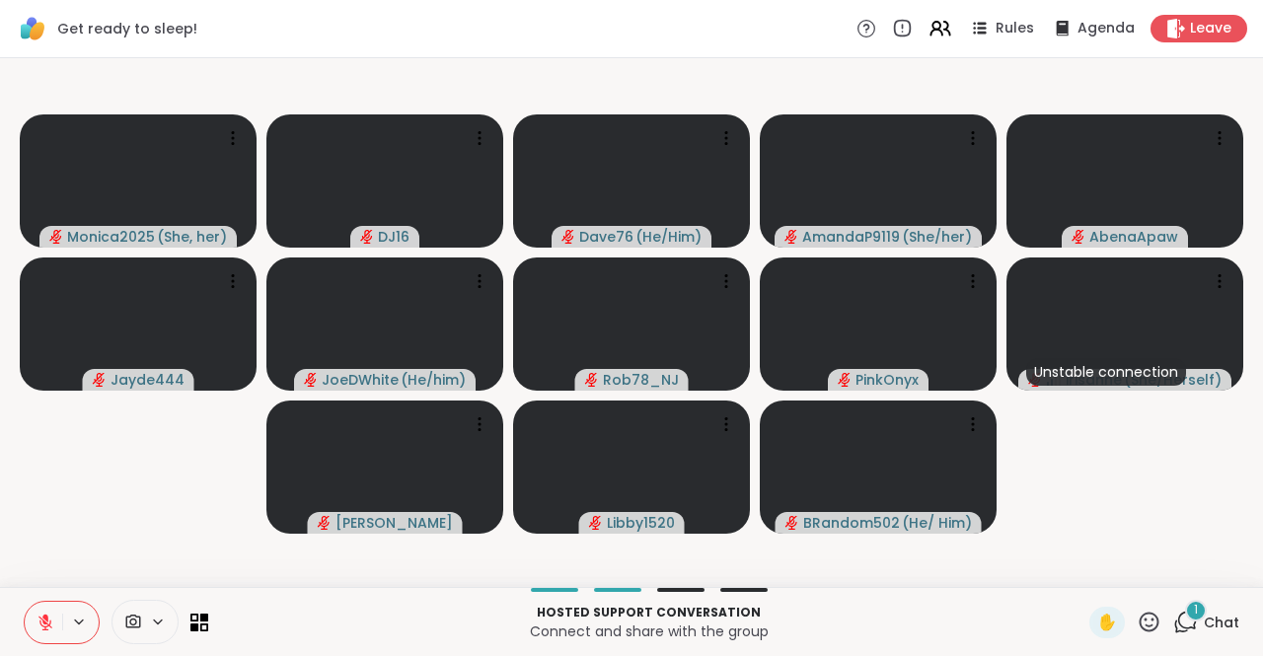
click at [1186, 614] on div "1" at bounding box center [1196, 611] width 22 height 22
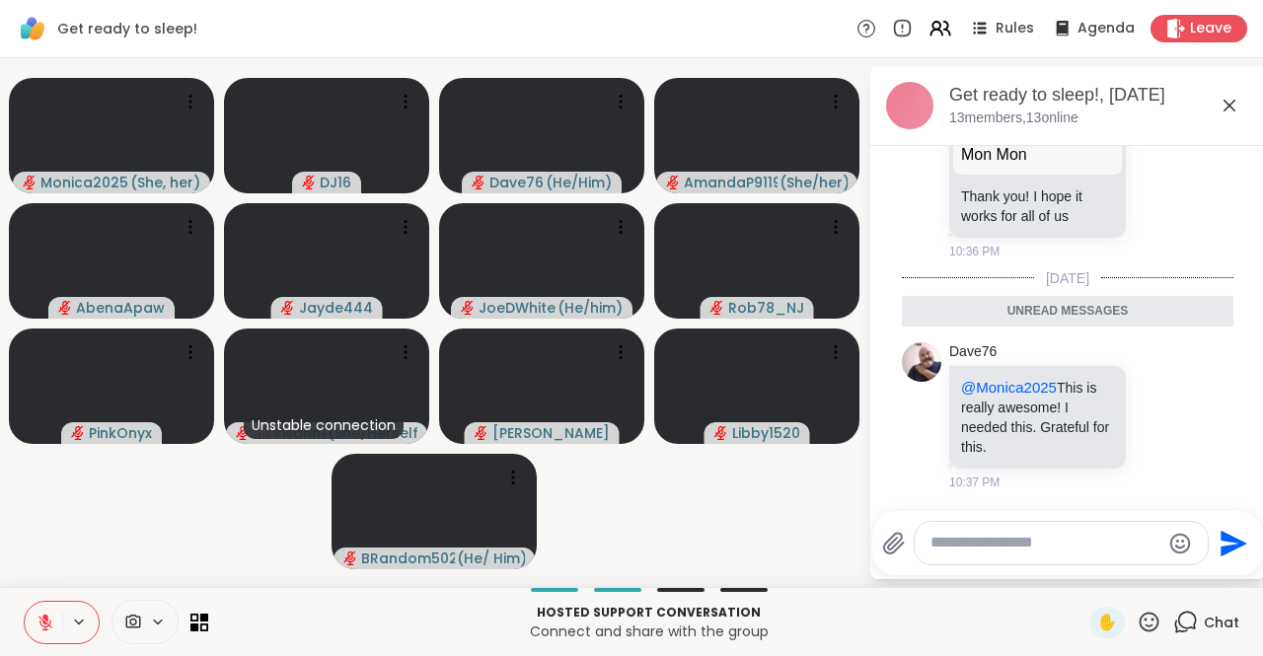
scroll to position [6443, 0]
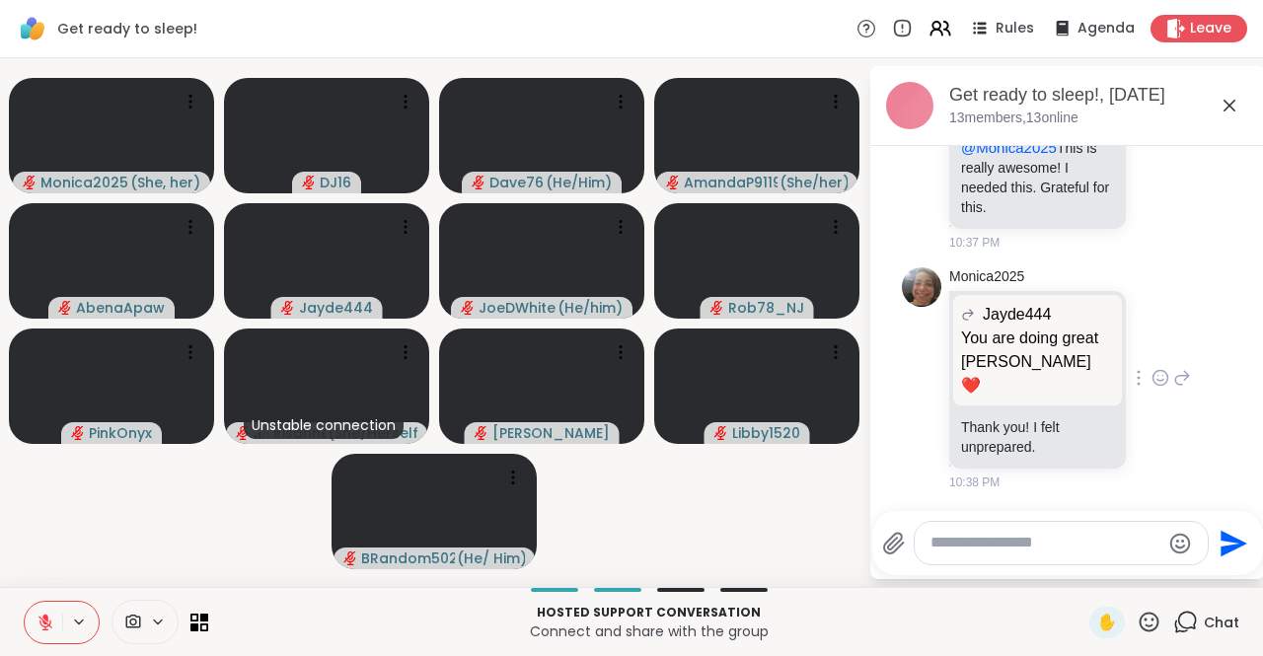
click at [1151, 388] on icon at bounding box center [1160, 378] width 18 height 20
click at [1151, 355] on div "Select Reaction: Heart" at bounding box center [1160, 346] width 18 height 18
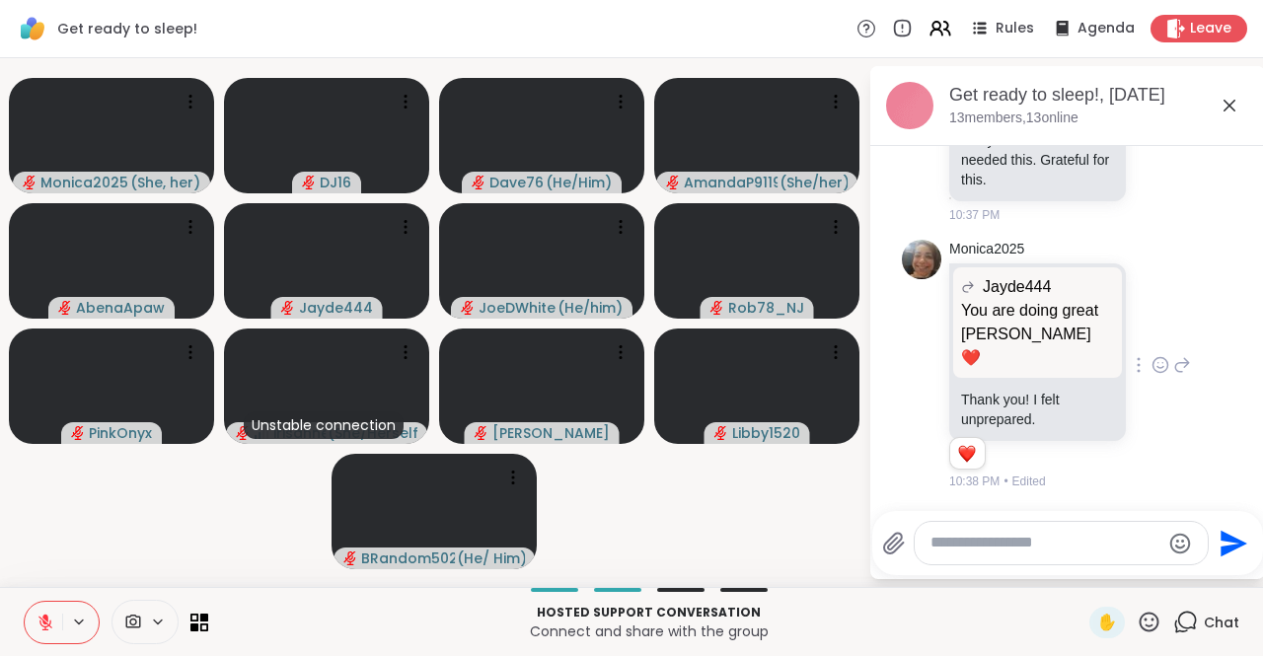
click at [1027, 535] on textarea "Type your message" at bounding box center [1045, 543] width 230 height 21
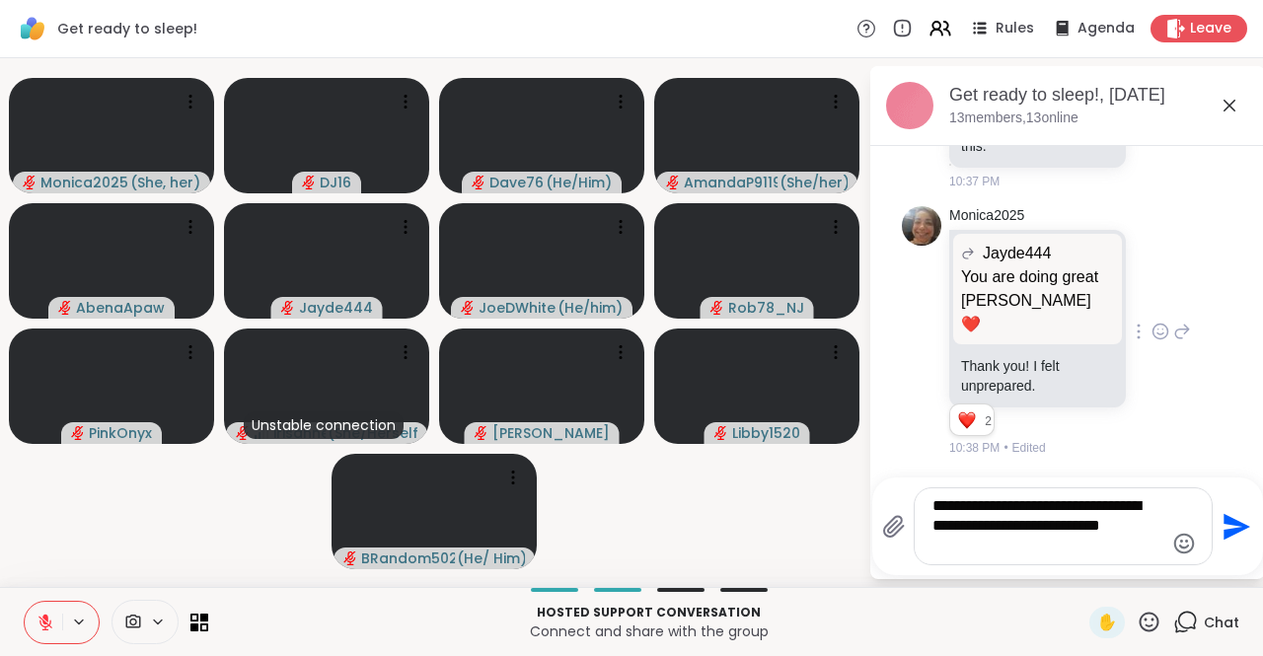
type textarea "**********"
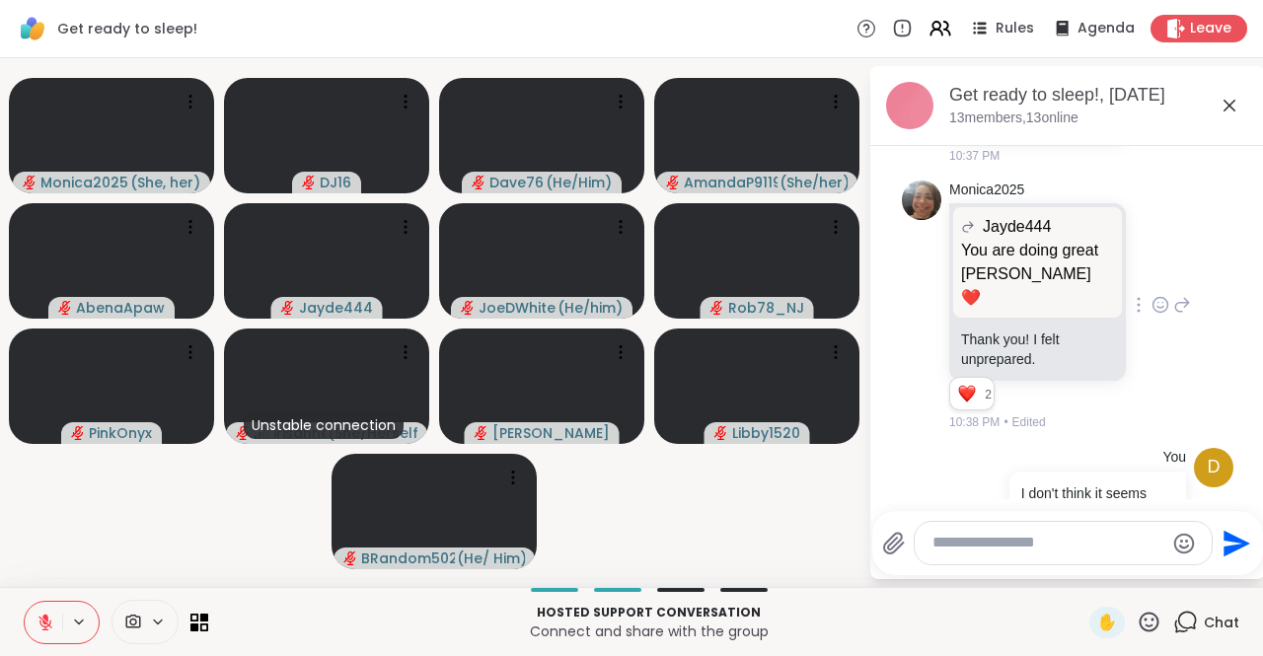
scroll to position [6690, 0]
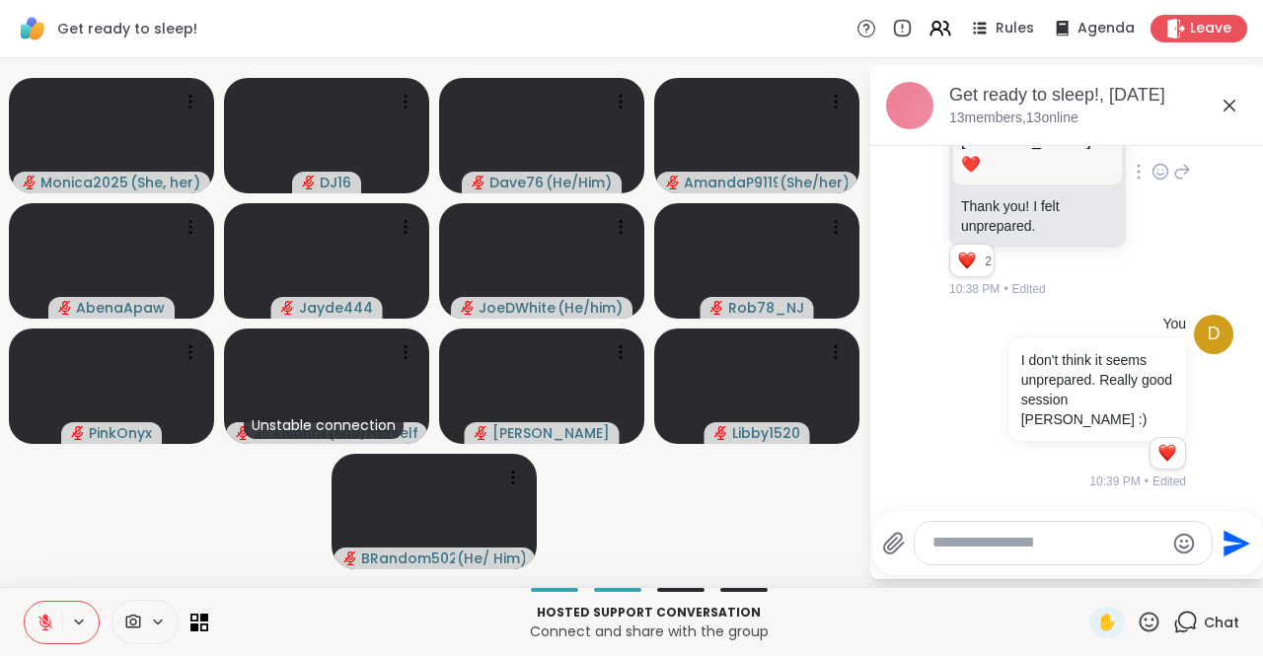
click at [1050, 162] on p "You are doing great [PERSON_NAME] ❤️" at bounding box center [1037, 141] width 153 height 71
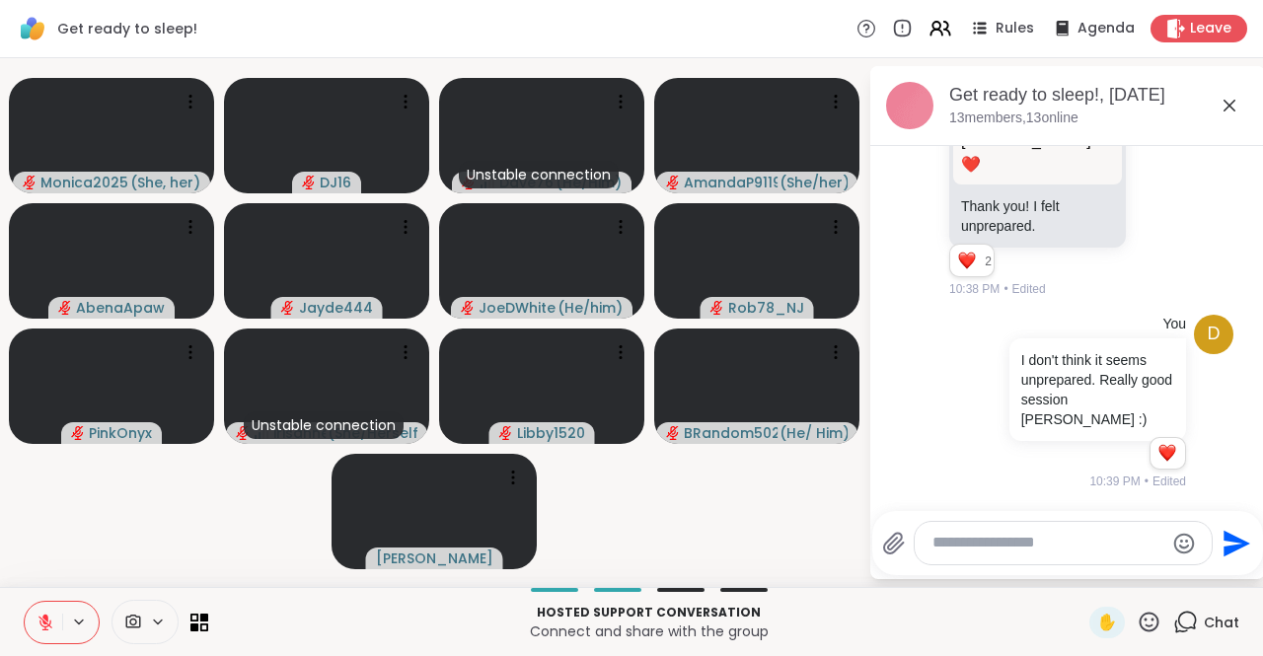
click at [1235, 109] on icon at bounding box center [1229, 106] width 24 height 24
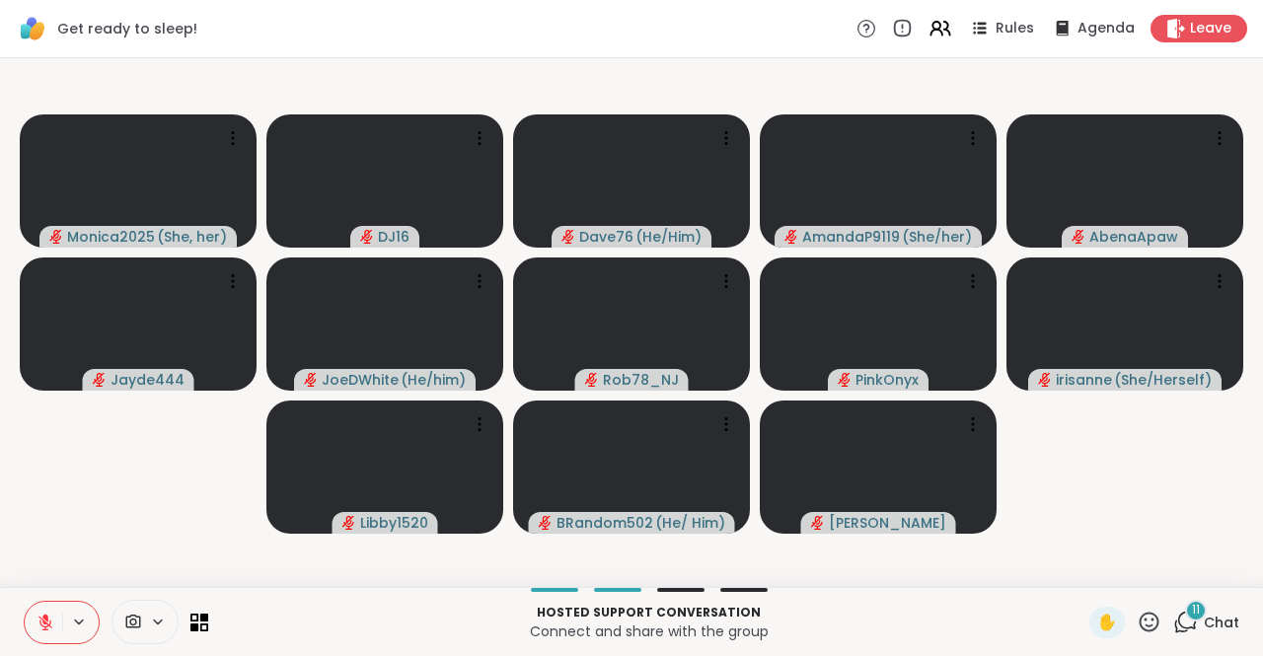
click at [1203, 622] on span "Chat" at bounding box center [1221, 623] width 36 height 20
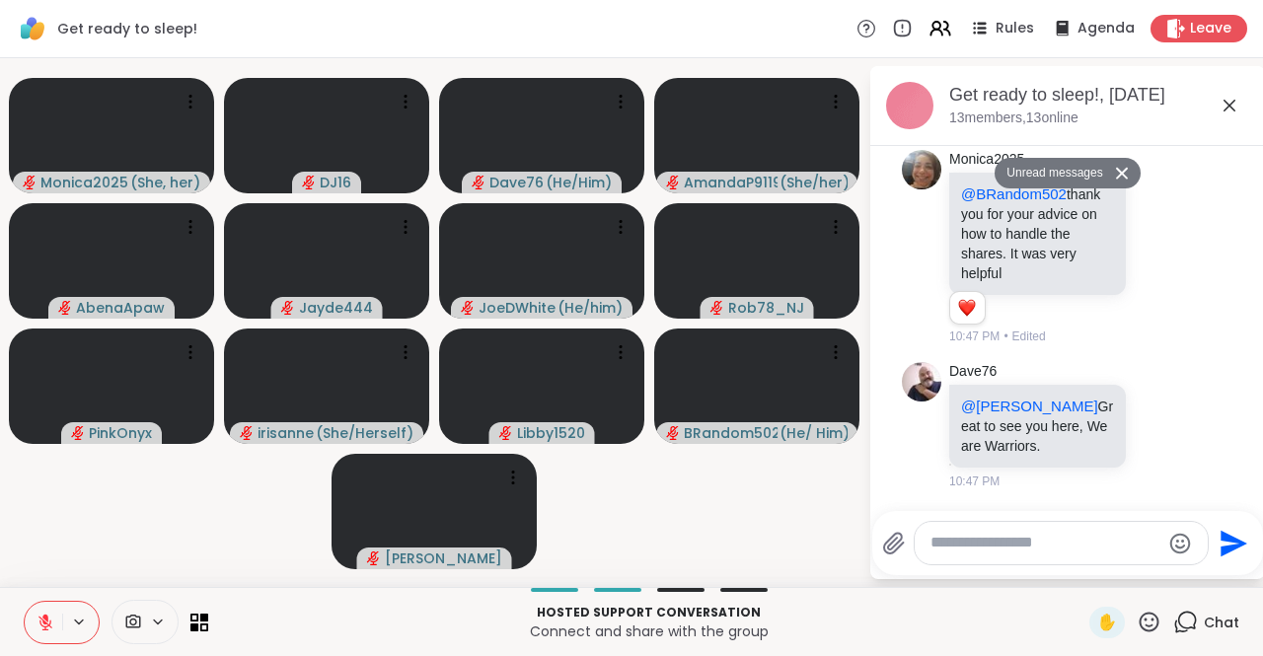
scroll to position [8937, 0]
